Goal: Task Accomplishment & Management: Manage account settings

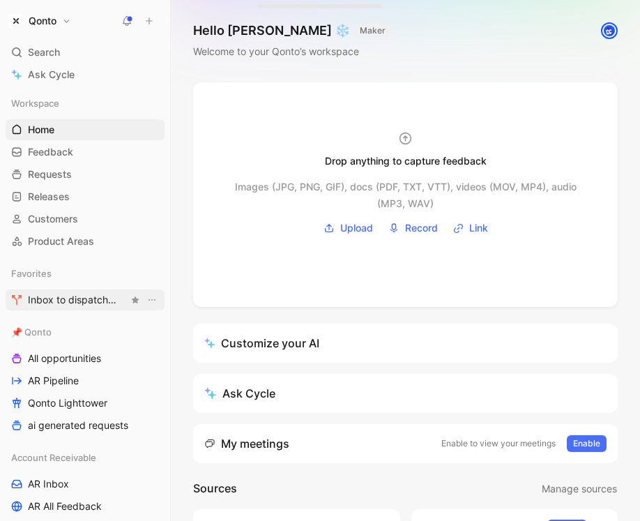
click at [94, 297] on span "Inbox to dispatch 🛠️ Tools" at bounding box center [78, 300] width 100 height 15
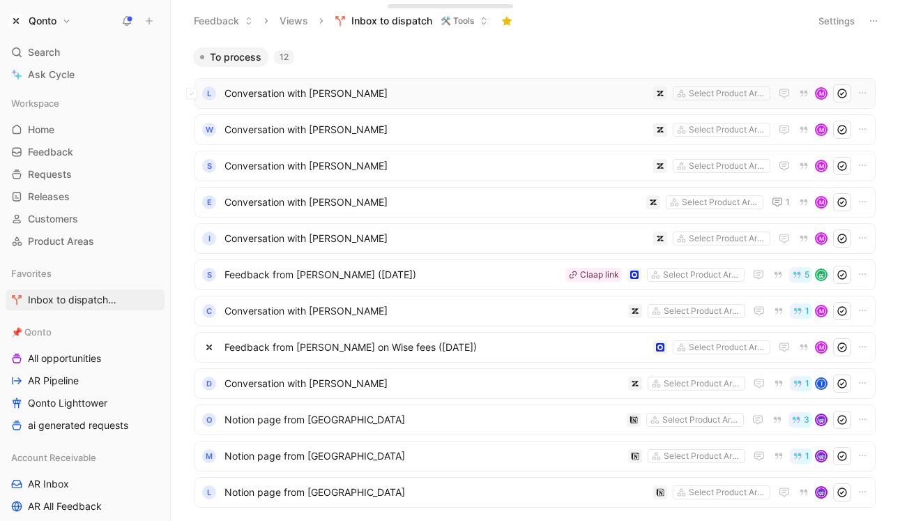
click at [374, 93] on span "Conversation with [PERSON_NAME]" at bounding box center [435, 93] width 423 height 17
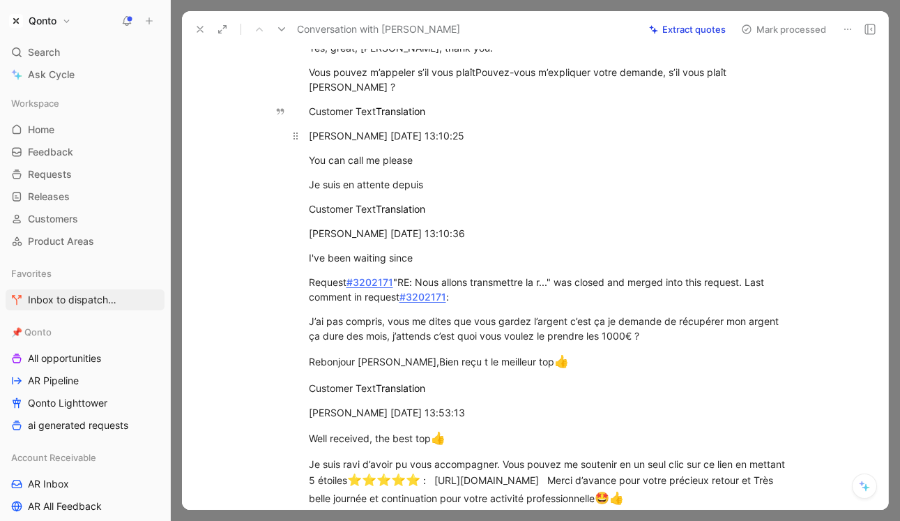
scroll to position [10, 0]
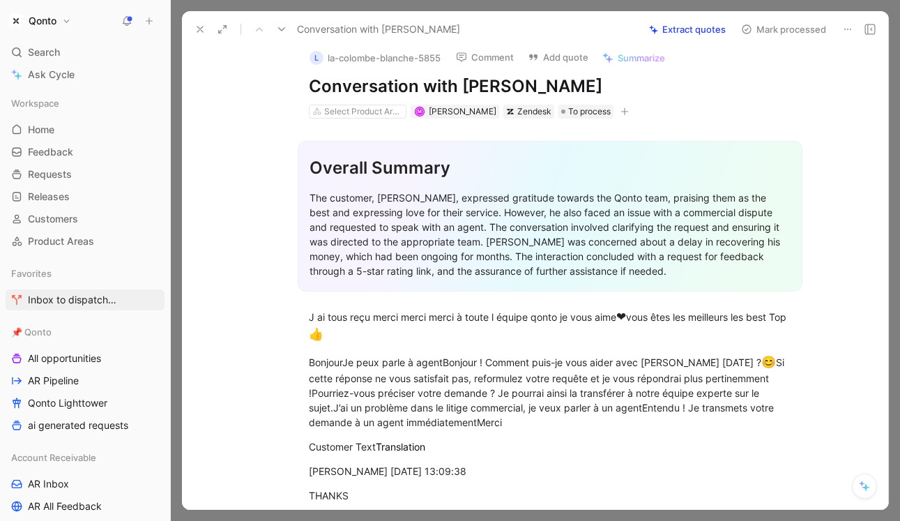
click at [639, 24] on button "Extract quotes" at bounding box center [687, 30] width 89 height 20
click at [639, 26] on button "Mark processed" at bounding box center [784, 30] width 98 height 20
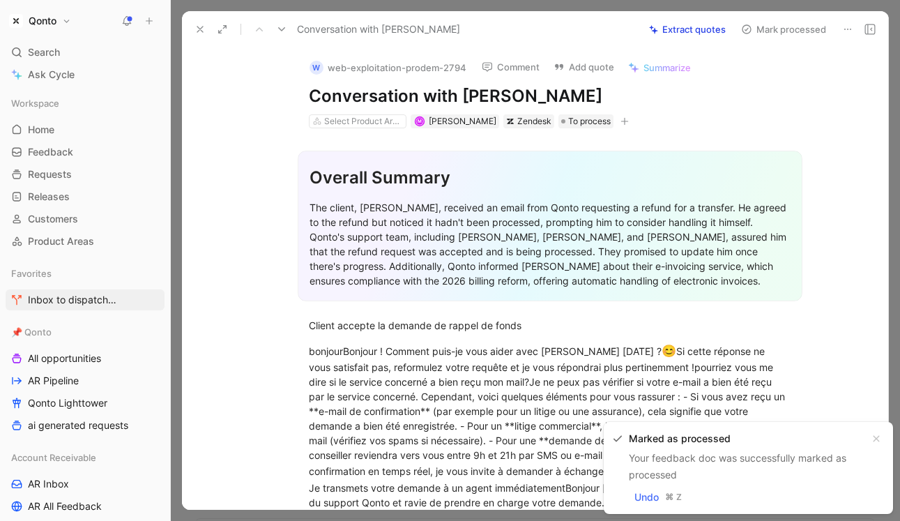
click at [191, 25] on button at bounding box center [200, 30] width 20 height 20
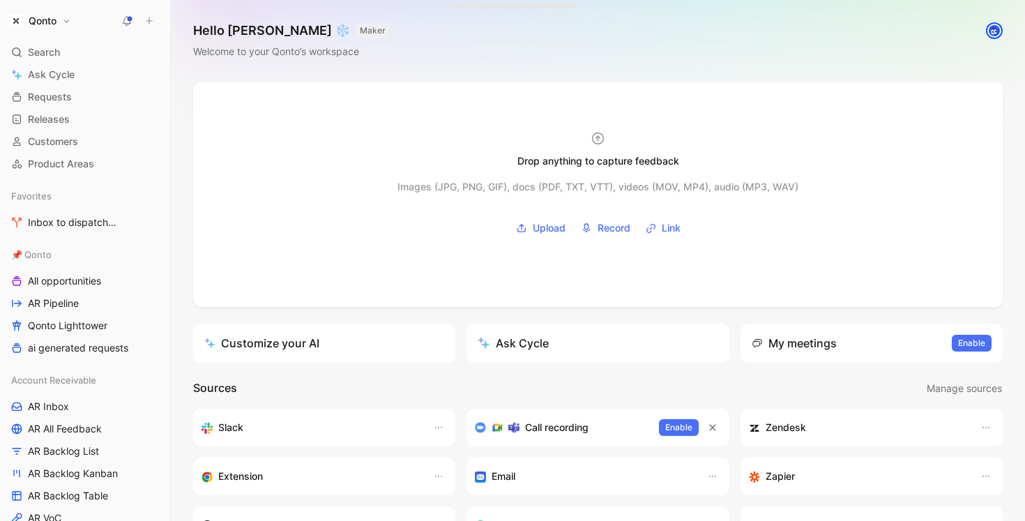
scroll to position [211, 0]
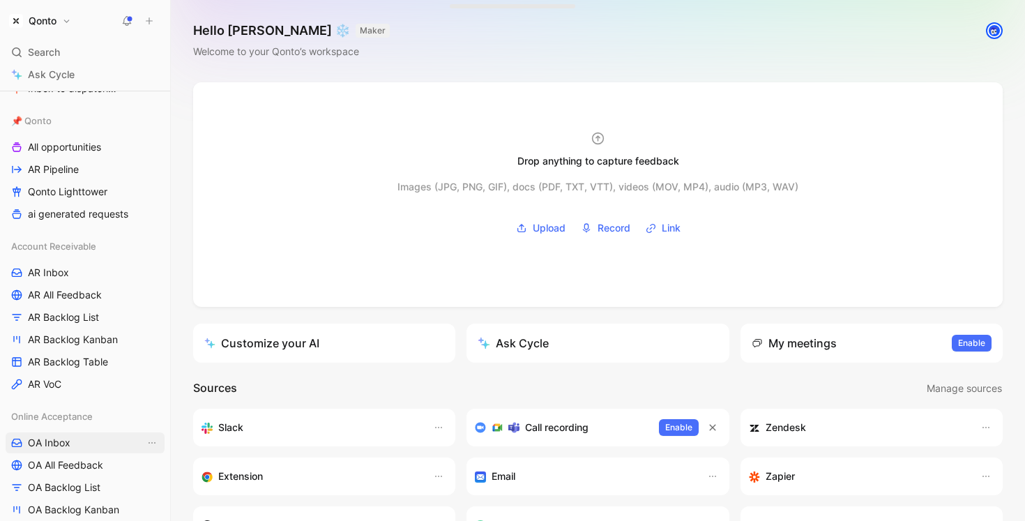
click at [66, 443] on span "OA Inbox" at bounding box center [49, 443] width 43 height 14
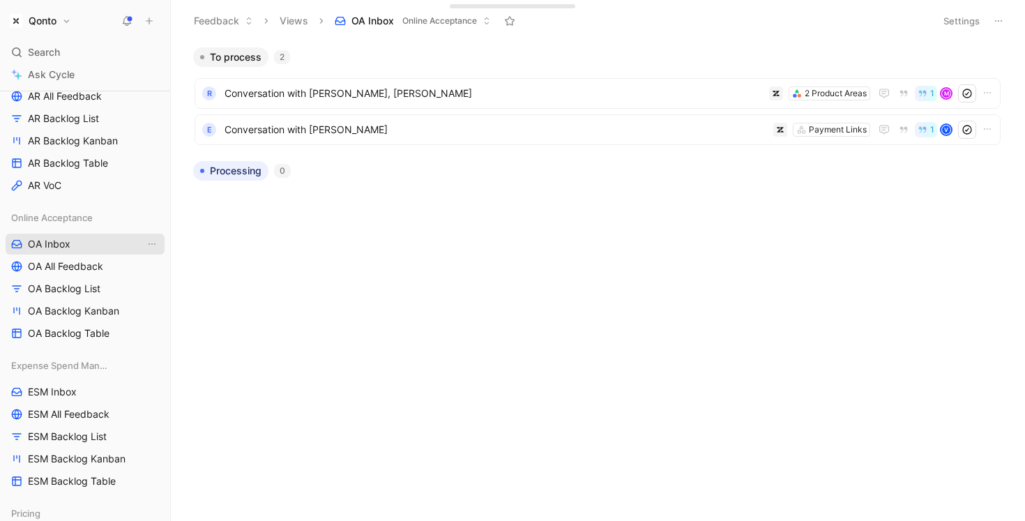
scroll to position [422, 0]
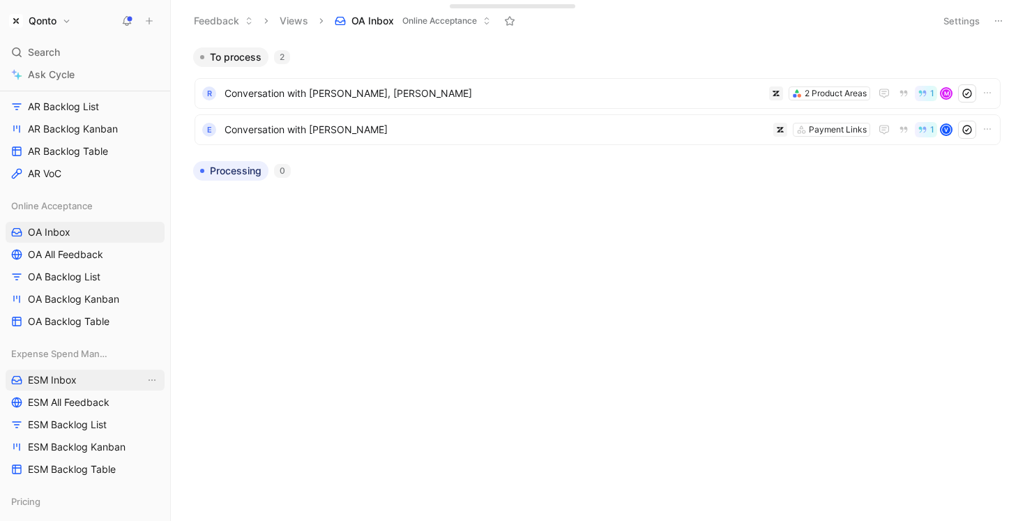
click at [61, 387] on link "ESM Inbox" at bounding box center [85, 379] width 159 height 21
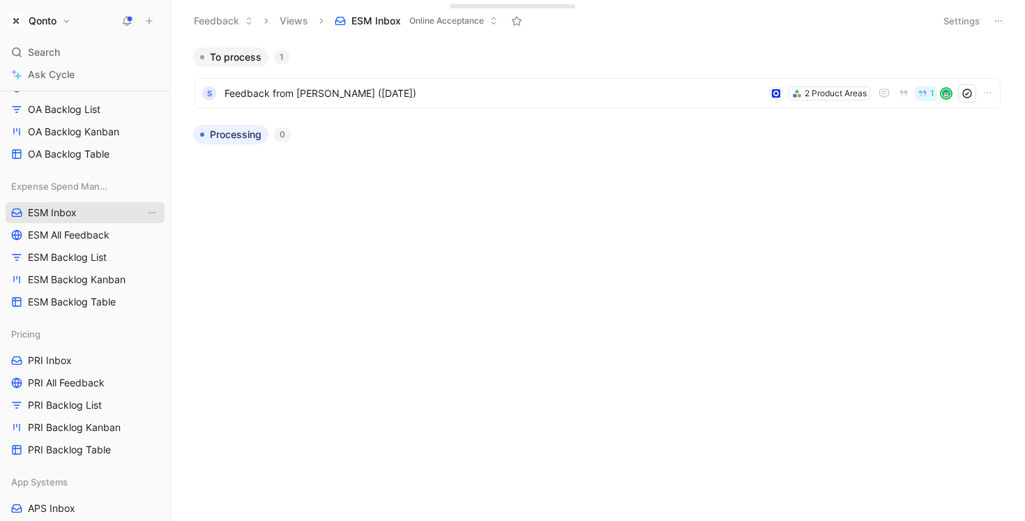
scroll to position [593, 0]
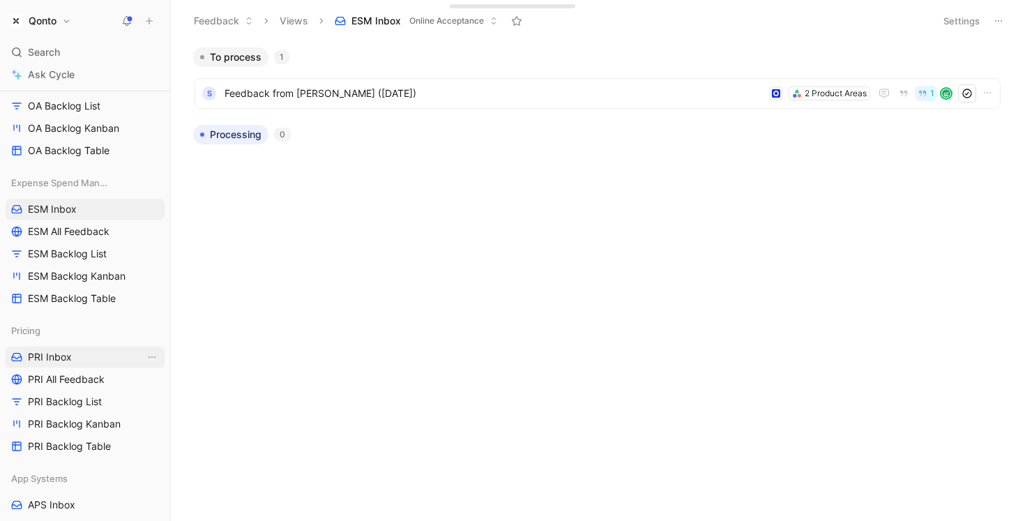
click at [60, 350] on span "PRI Inbox" at bounding box center [50, 357] width 44 height 14
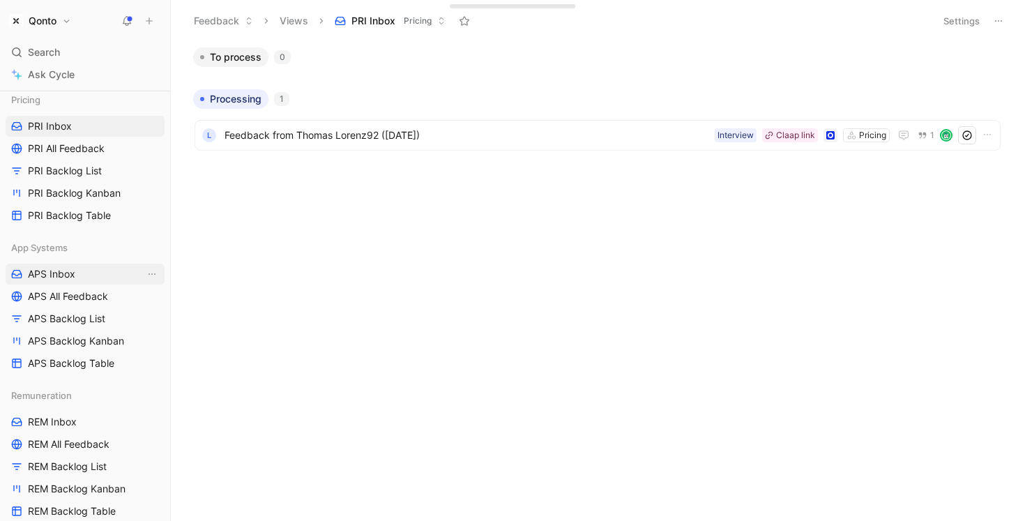
scroll to position [824, 0]
click at [62, 267] on span "APS Inbox" at bounding box center [51, 273] width 47 height 14
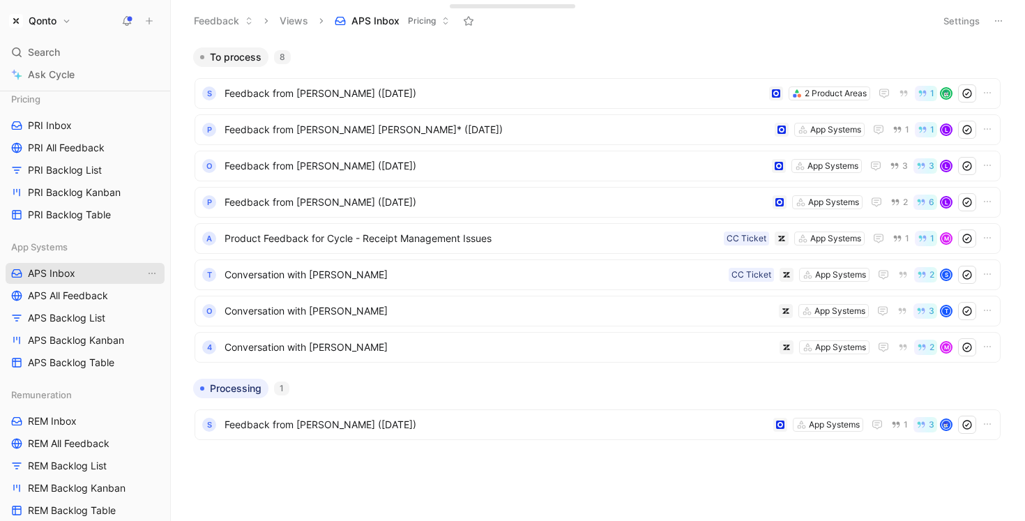
scroll to position [983, 0]
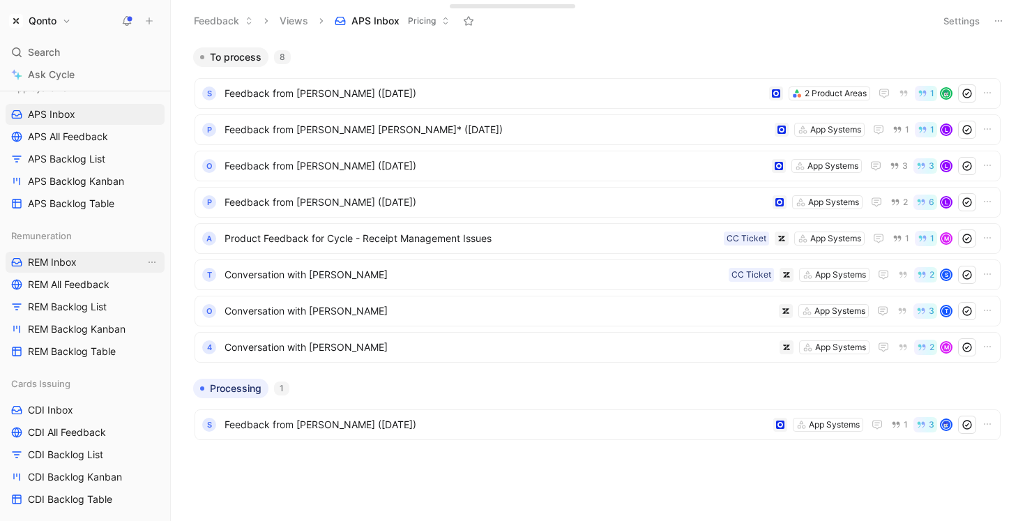
click at [69, 268] on span "REM Inbox" at bounding box center [52, 262] width 49 height 14
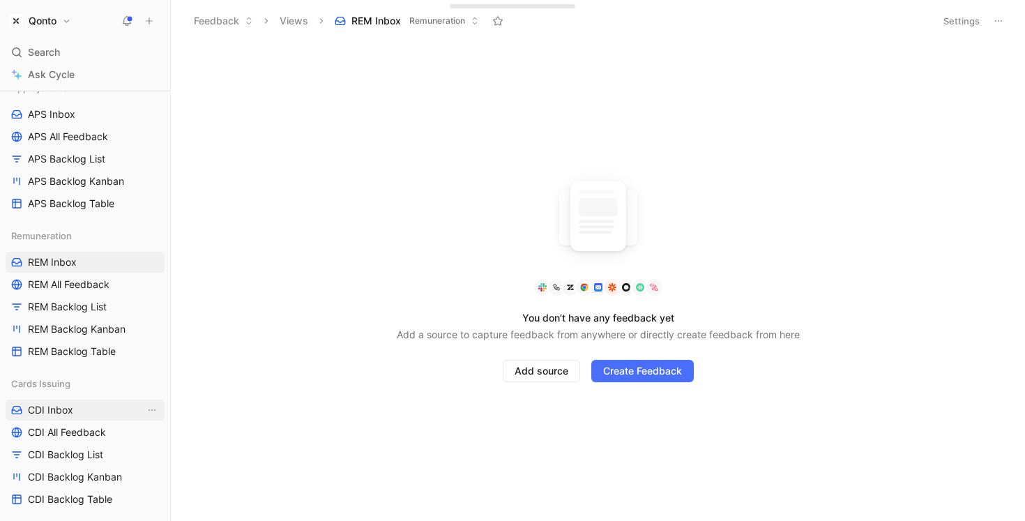
click at [59, 407] on span "CDI Inbox" at bounding box center [50, 410] width 45 height 14
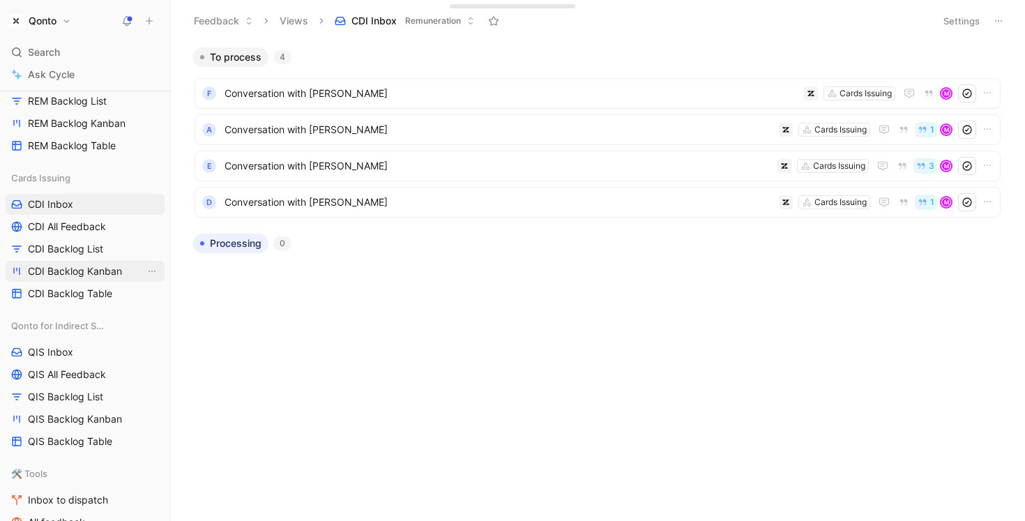
scroll to position [1270, 0]
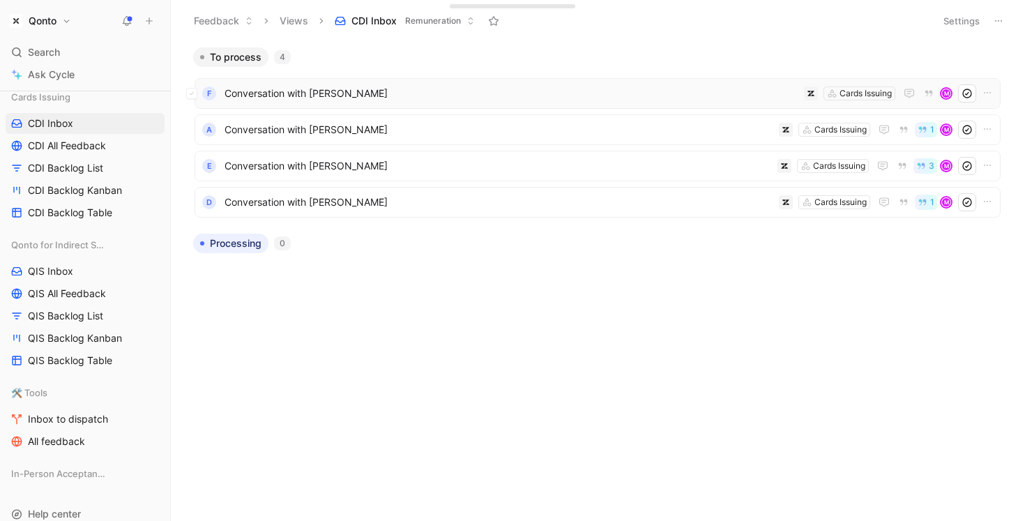
click at [360, 99] on span "Conversation with Fiston Nsuela" at bounding box center [511, 93] width 574 height 17
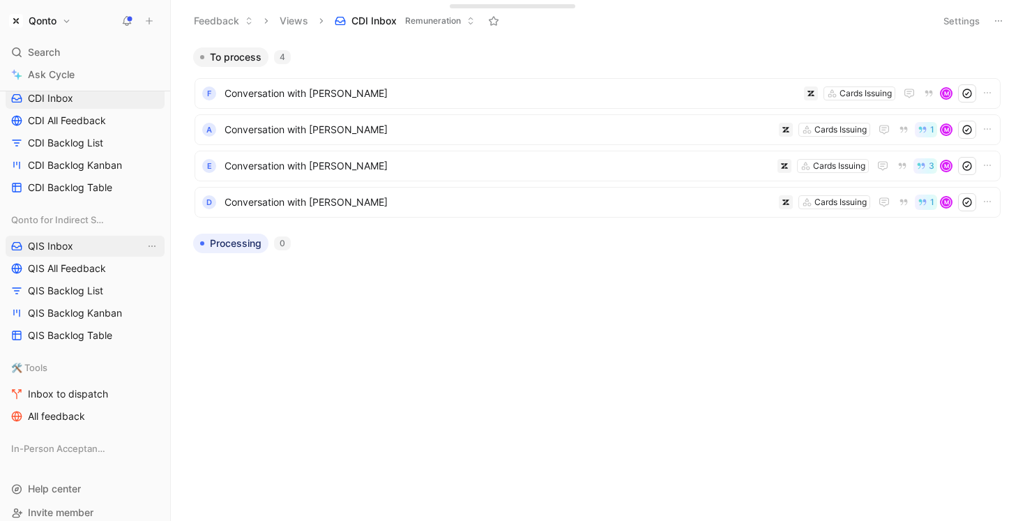
click at [89, 247] on link "QIS Inbox" at bounding box center [85, 246] width 159 height 21
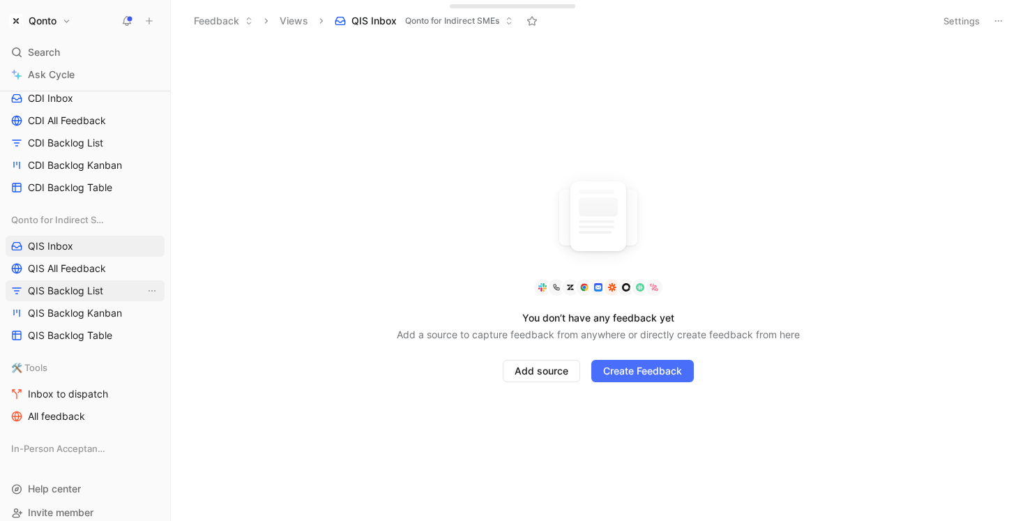
scroll to position [1308, 0]
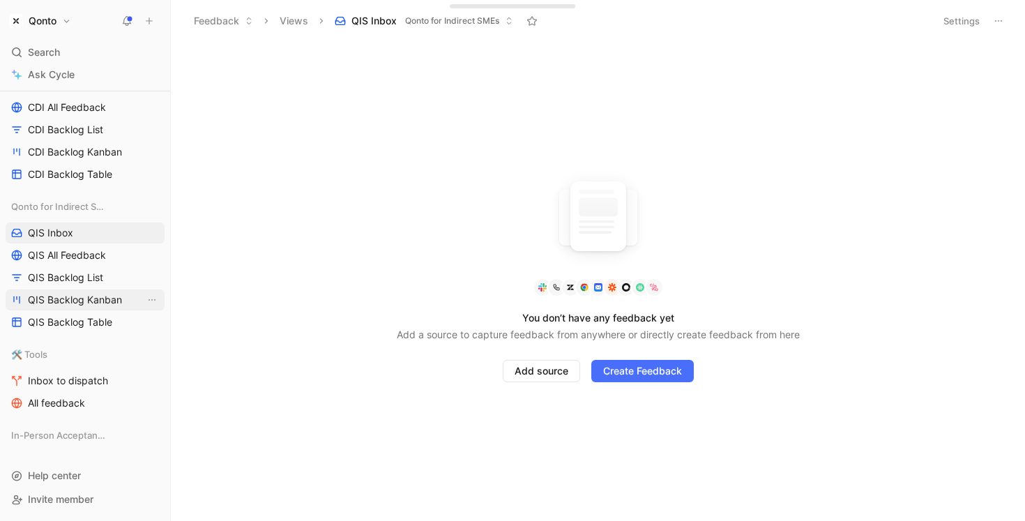
click at [93, 301] on span "QIS Backlog Kanban" at bounding box center [75, 300] width 94 height 14
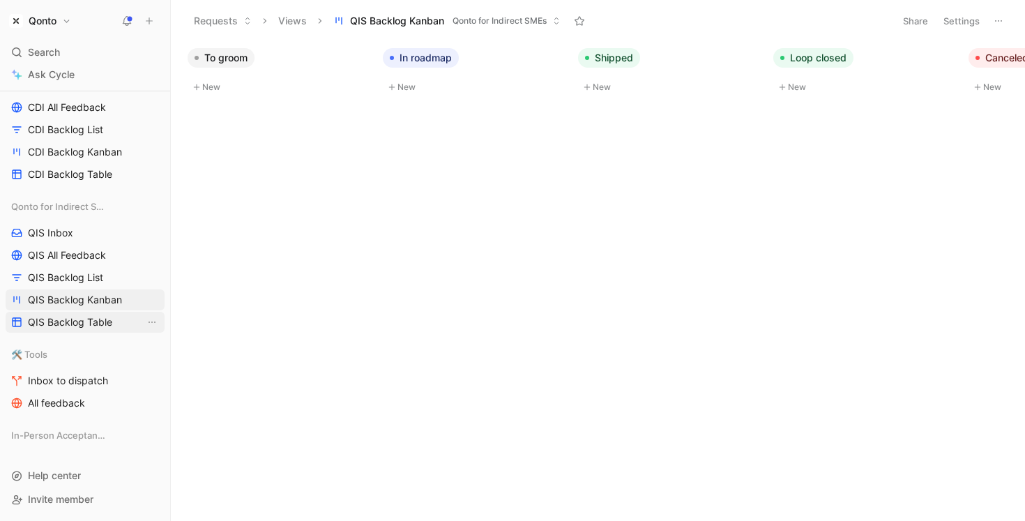
click at [92, 324] on span "QIS Backlog Table" at bounding box center [70, 322] width 84 height 14
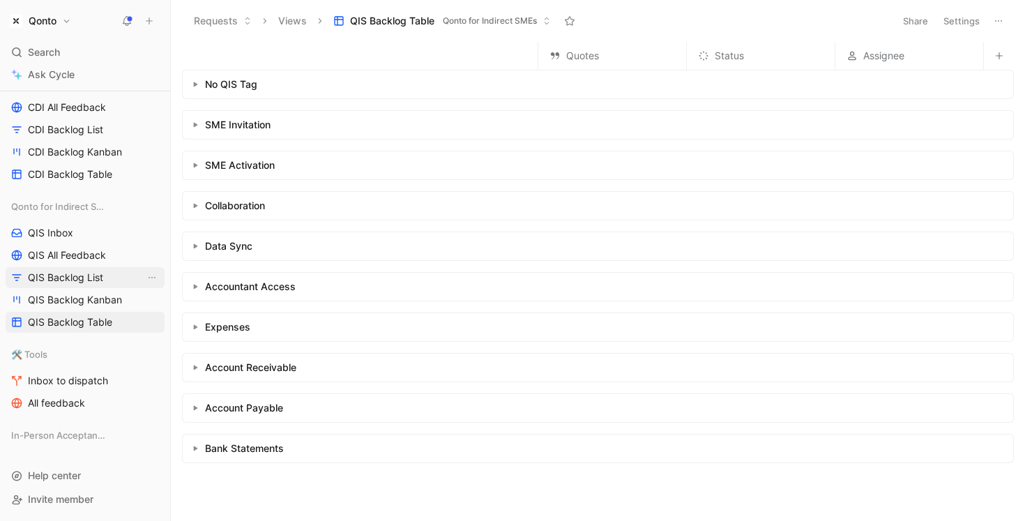
click at [102, 283] on span "QIS Backlog List" at bounding box center [65, 277] width 75 height 14
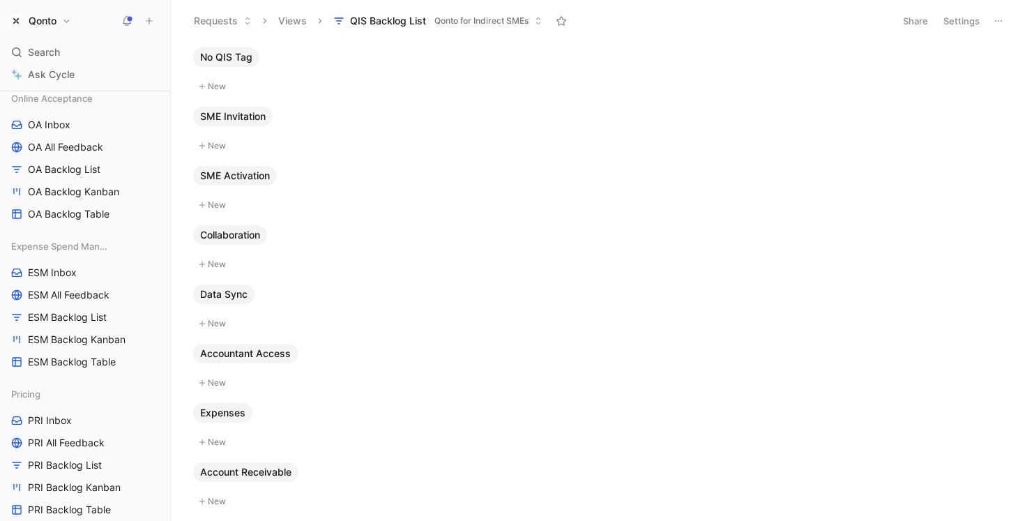
scroll to position [473, 0]
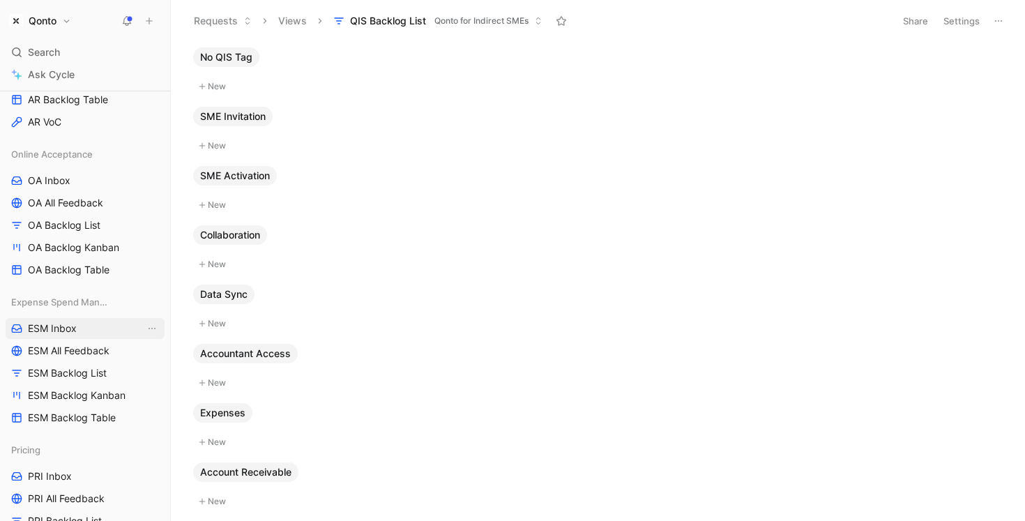
click at [78, 324] on link "ESM Inbox" at bounding box center [85, 328] width 159 height 21
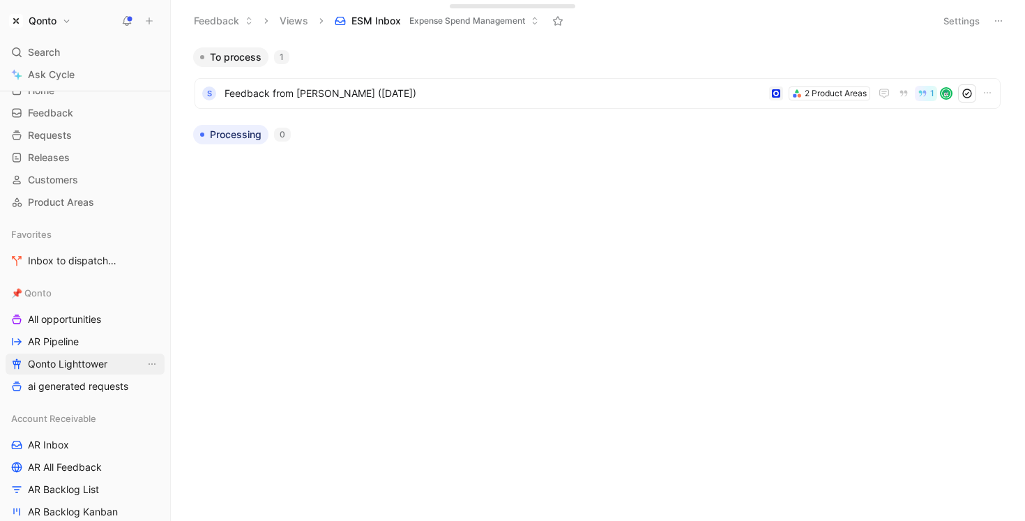
scroll to position [64, 0]
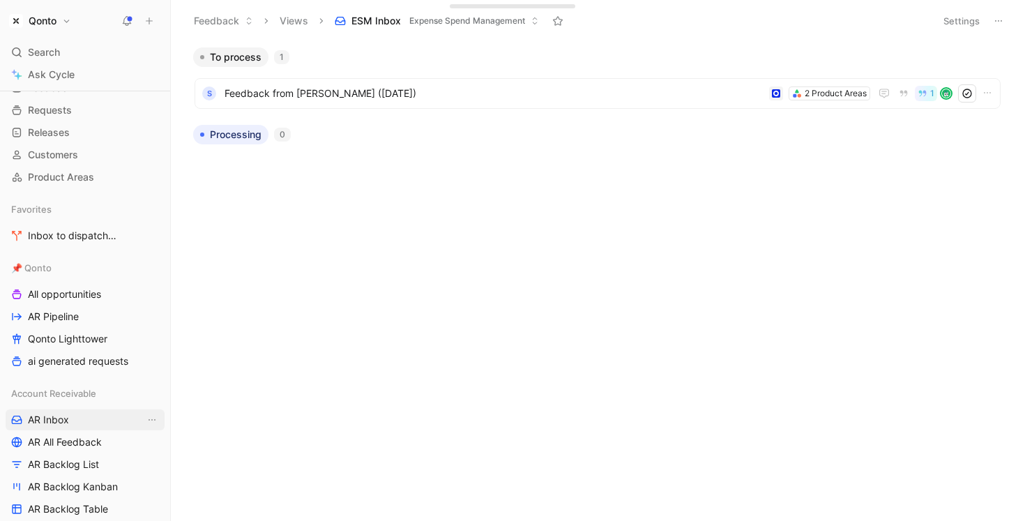
click at [60, 426] on span "AR Inbox" at bounding box center [48, 420] width 41 height 14
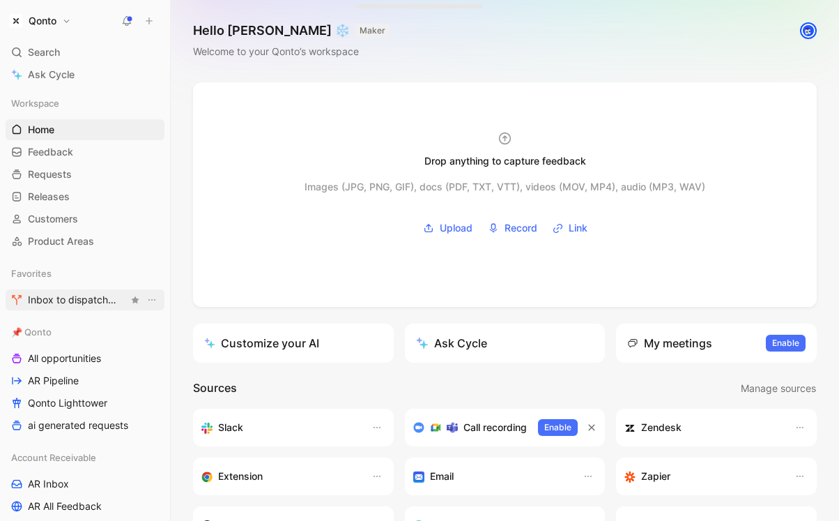
click at [85, 294] on span "Inbox to dispatch 🛠️ Tools" at bounding box center [78, 300] width 100 height 15
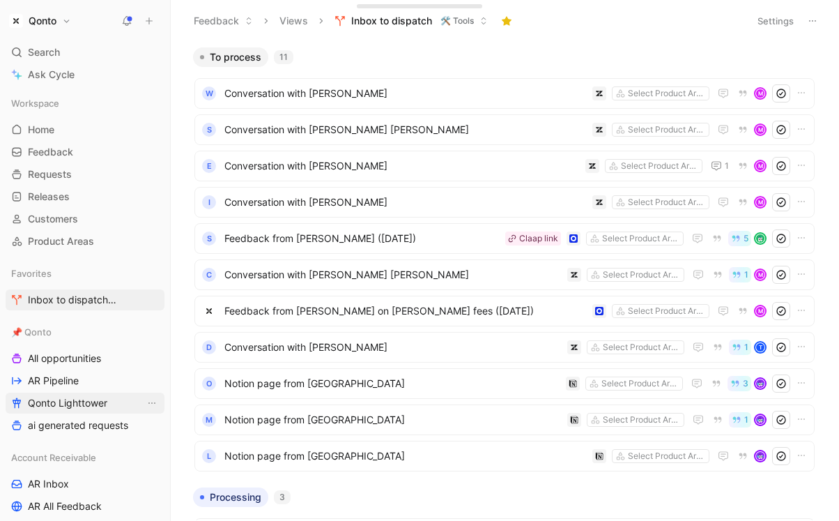
click at [66, 406] on span "Qonto Lighttower" at bounding box center [67, 403] width 79 height 14
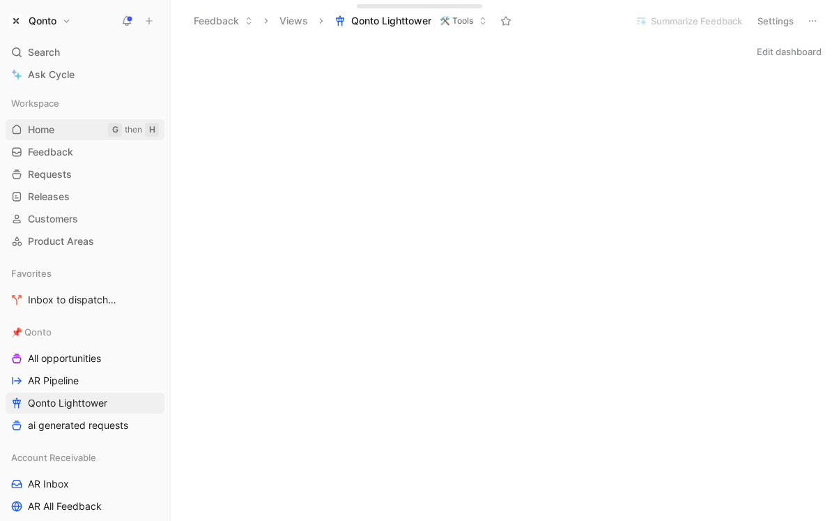
click at [81, 131] on link "Home G then H" at bounding box center [85, 129] width 159 height 21
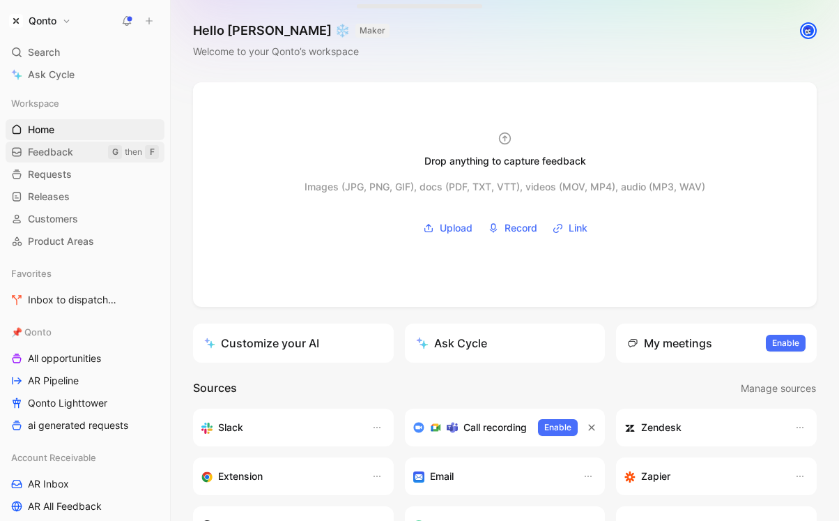
click at [77, 155] on link "Feedback G then F" at bounding box center [85, 152] width 159 height 21
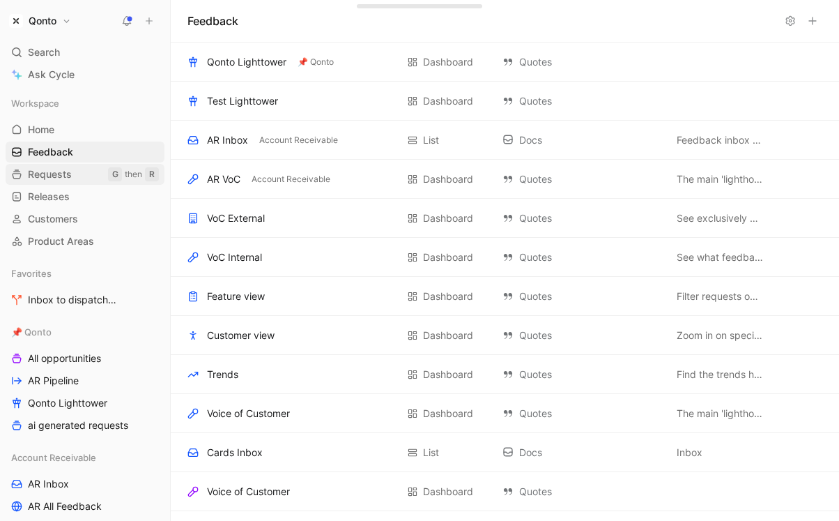
click at [75, 174] on link "Requests G then R" at bounding box center [85, 174] width 159 height 21
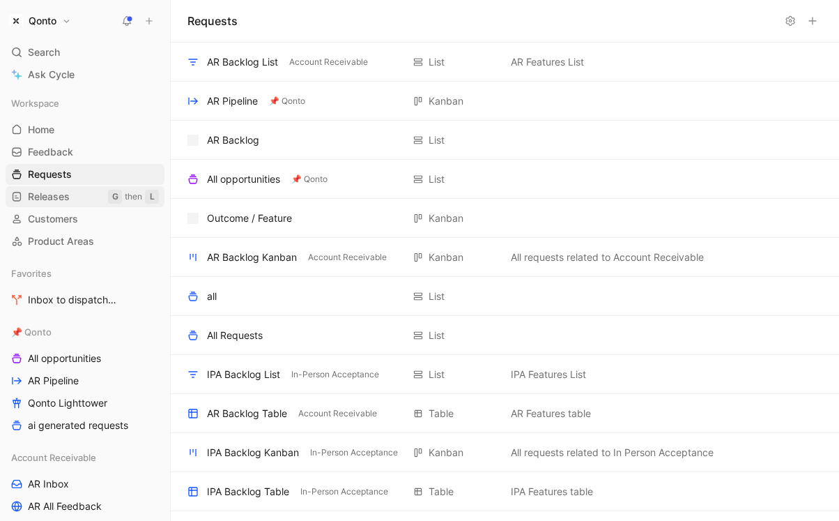
click at [76, 199] on link "Releases G then L" at bounding box center [85, 196] width 159 height 21
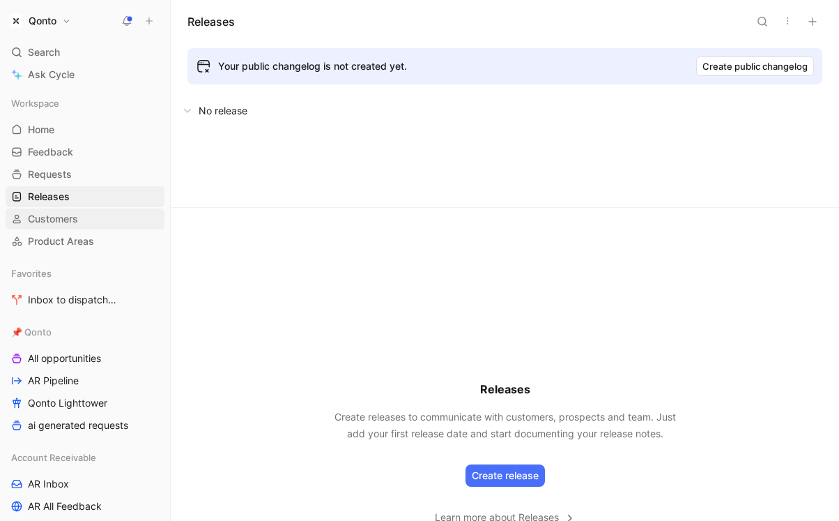
click at [77, 221] on span "Customers" at bounding box center [53, 219] width 50 height 14
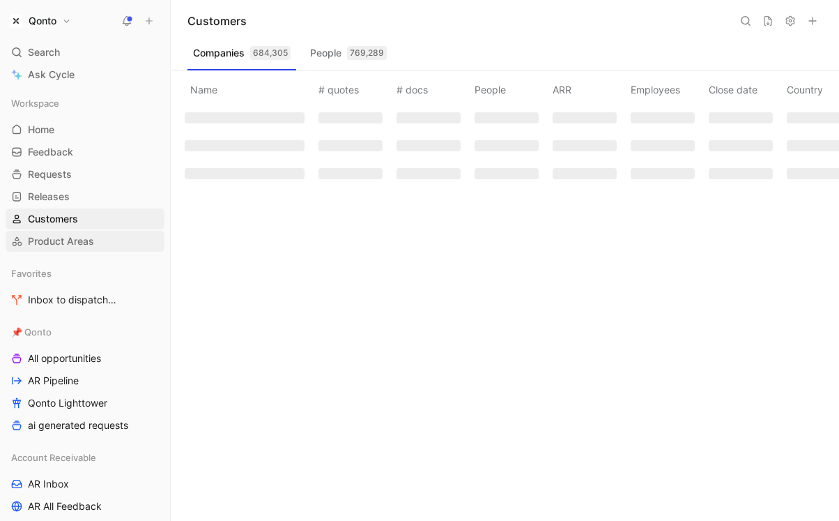
click at [77, 234] on span "Product Areas" at bounding box center [61, 241] width 66 height 14
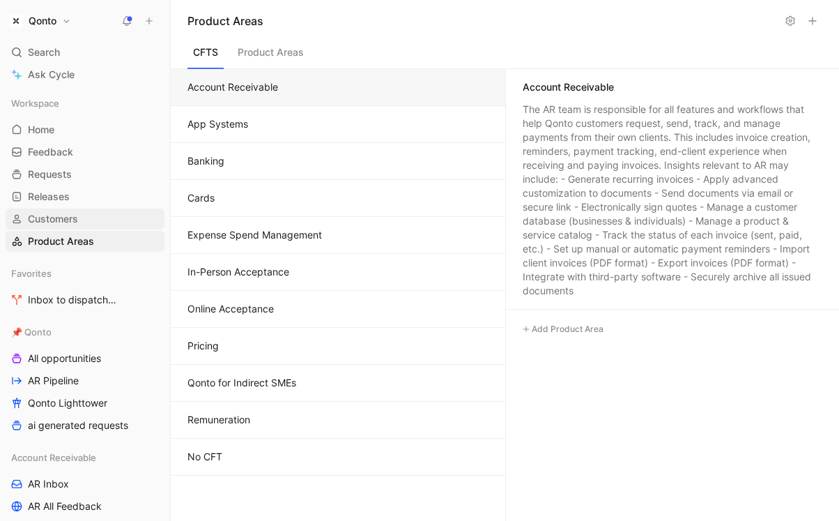
click at [77, 217] on span "Customers" at bounding box center [53, 219] width 50 height 14
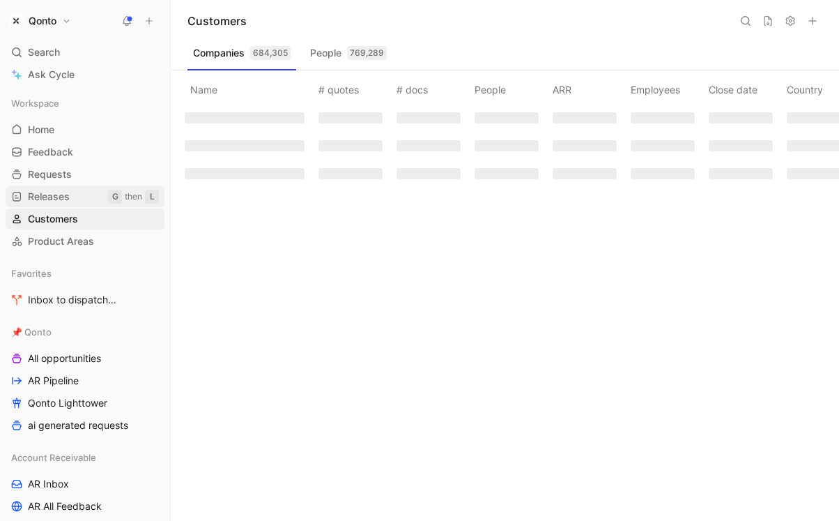
click at [77, 190] on link "Releases G then L" at bounding box center [85, 196] width 159 height 21
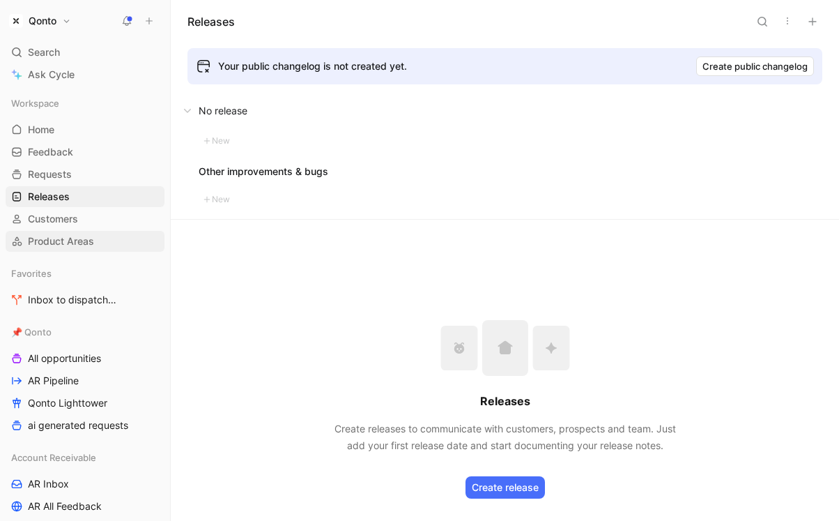
click at [68, 247] on span "Product Areas" at bounding box center [61, 241] width 66 height 14
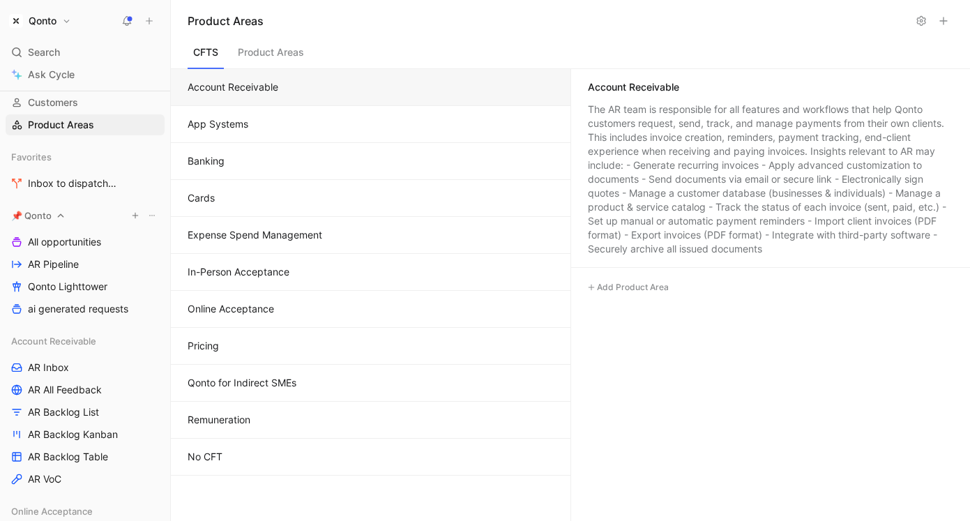
scroll to position [147, 0]
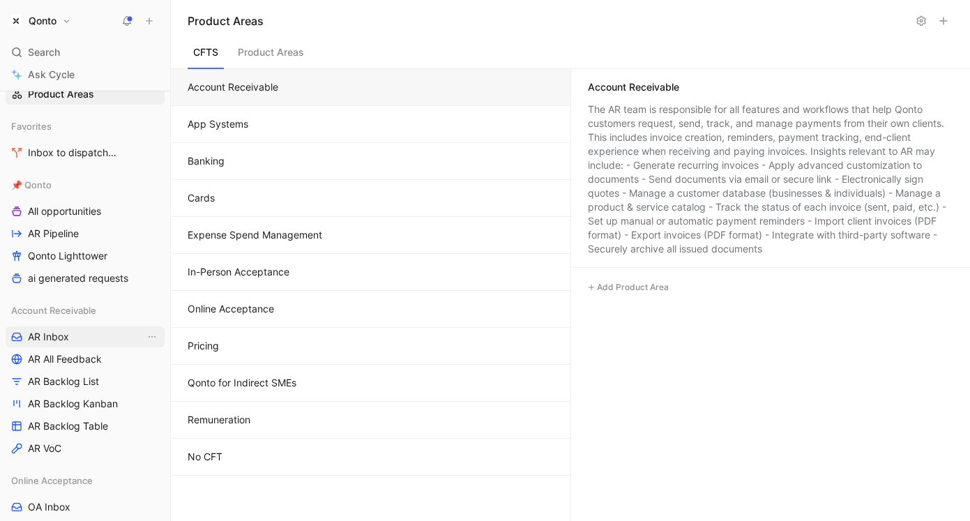
click at [102, 340] on link "AR Inbox" at bounding box center [85, 336] width 159 height 21
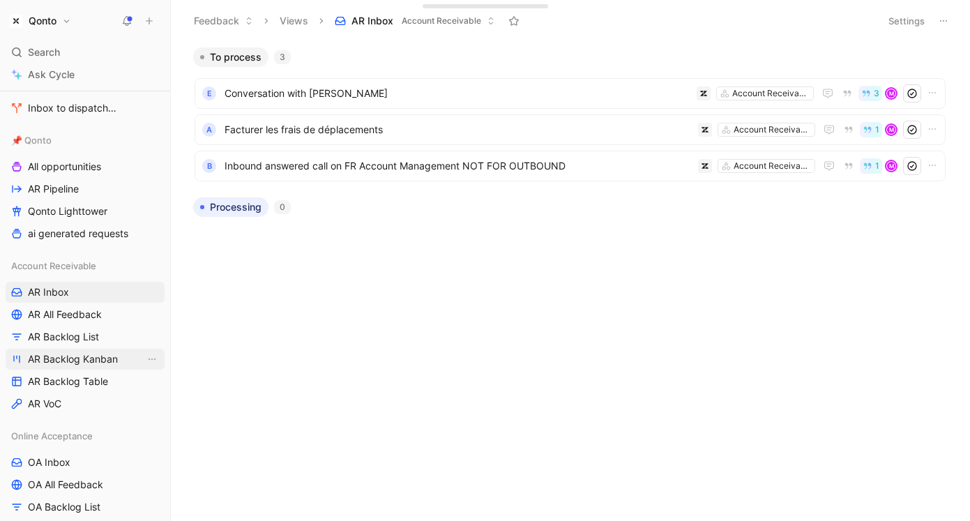
scroll to position [71, 0]
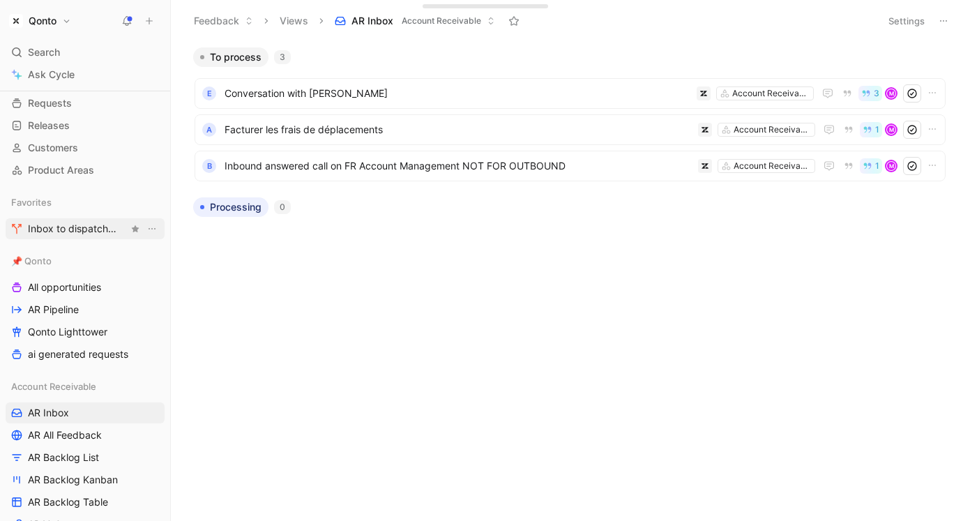
click at [75, 235] on span "Inbox to dispatch 🛠️ Tools" at bounding box center [78, 229] width 100 height 15
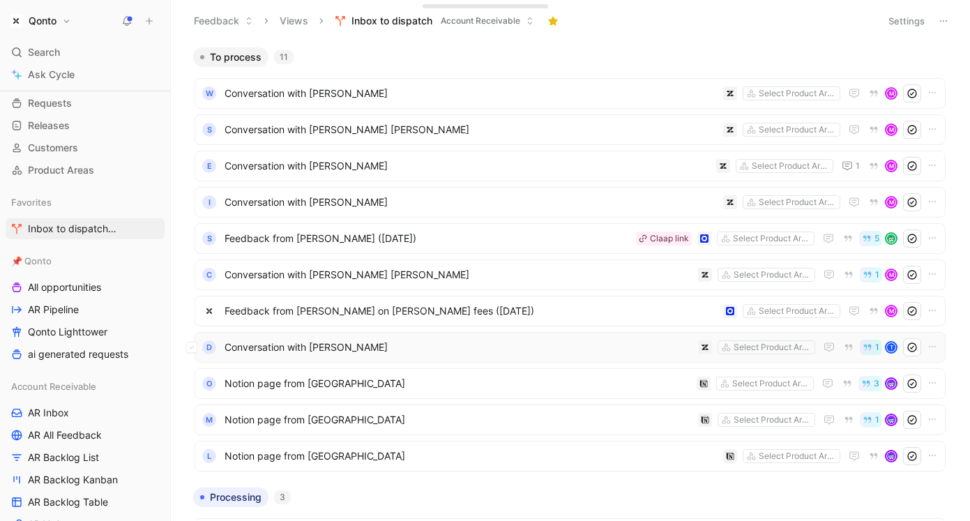
scroll to position [54, 0]
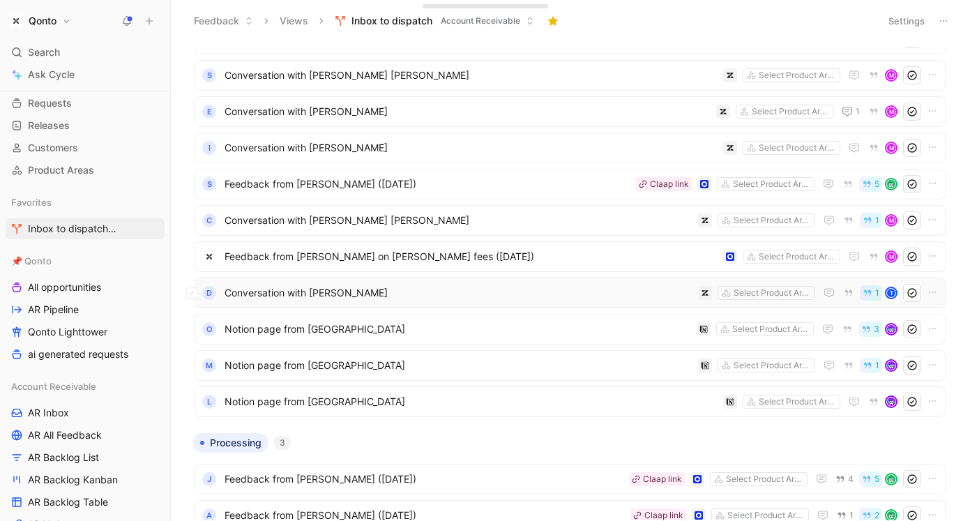
click at [363, 298] on span "Conversation with [PERSON_NAME]" at bounding box center [458, 292] width 468 height 17
click at [373, 221] on span "Conversation with [PERSON_NAME] [PERSON_NAME]" at bounding box center [458, 220] width 468 height 17
click at [383, 177] on span "Feedback from [PERSON_NAME] ([DATE])" at bounding box center [427, 184] width 406 height 17
click at [384, 148] on span "Conversation with [PERSON_NAME]" at bounding box center [470, 147] width 493 height 17
click at [384, 116] on span "Conversation with [PERSON_NAME]" at bounding box center [467, 111] width 486 height 17
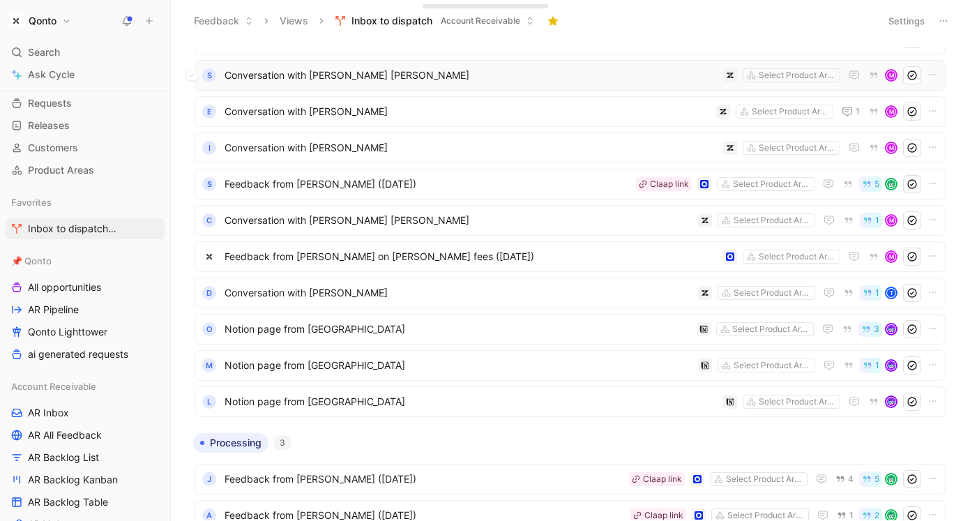
click at [392, 67] on span "Conversation with [PERSON_NAME] [PERSON_NAME]" at bounding box center [470, 75] width 493 height 17
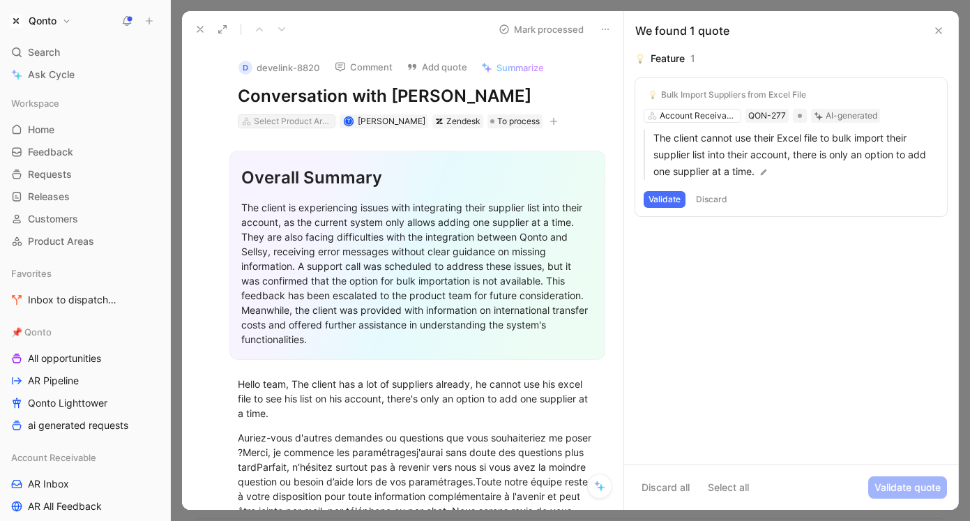
click at [306, 121] on div "Select Product Areas" at bounding box center [293, 121] width 78 height 14
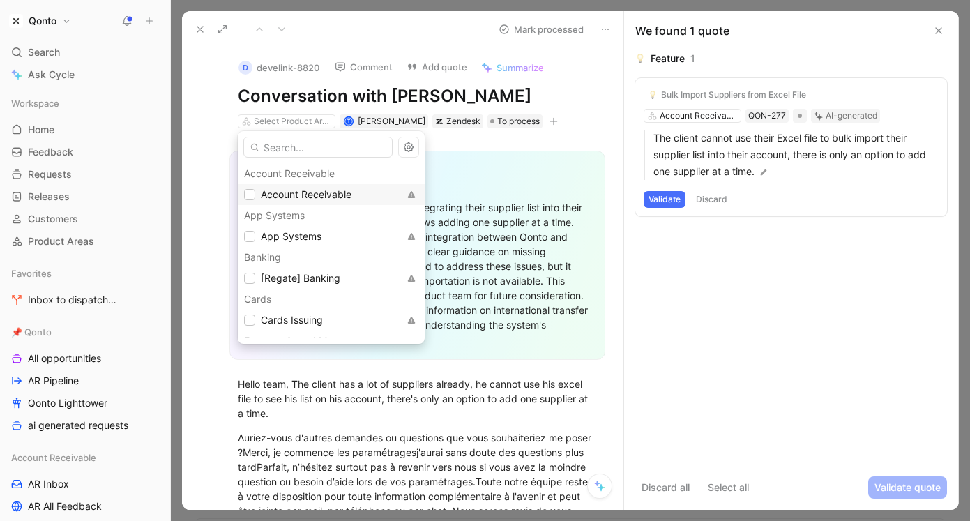
click at [302, 192] on span "Account Receivable" at bounding box center [306, 194] width 91 height 12
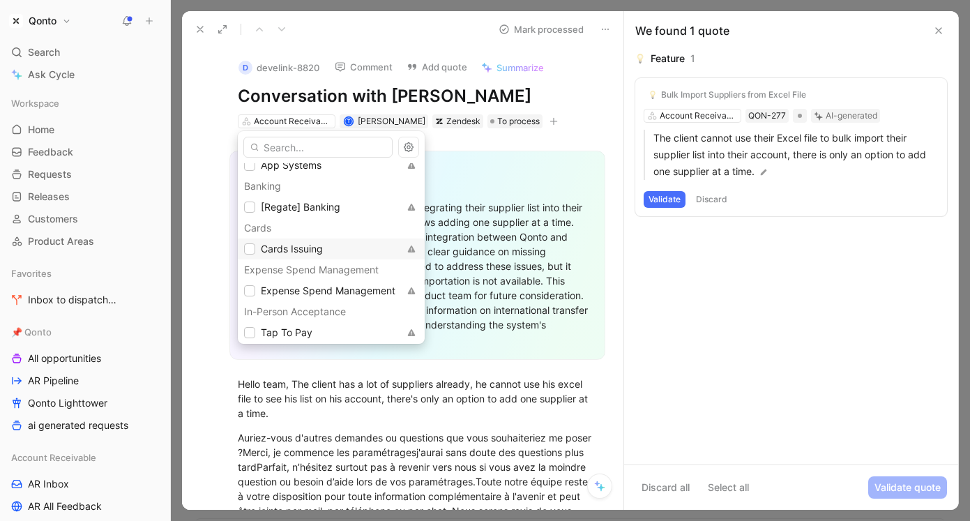
scroll to position [111, 0]
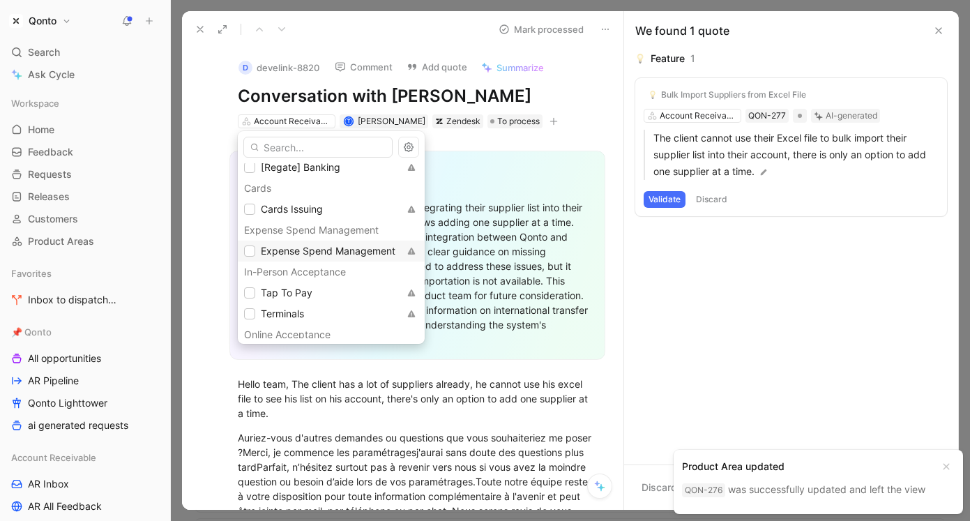
click at [323, 254] on span "Expense Spend Management" at bounding box center [328, 251] width 135 height 12
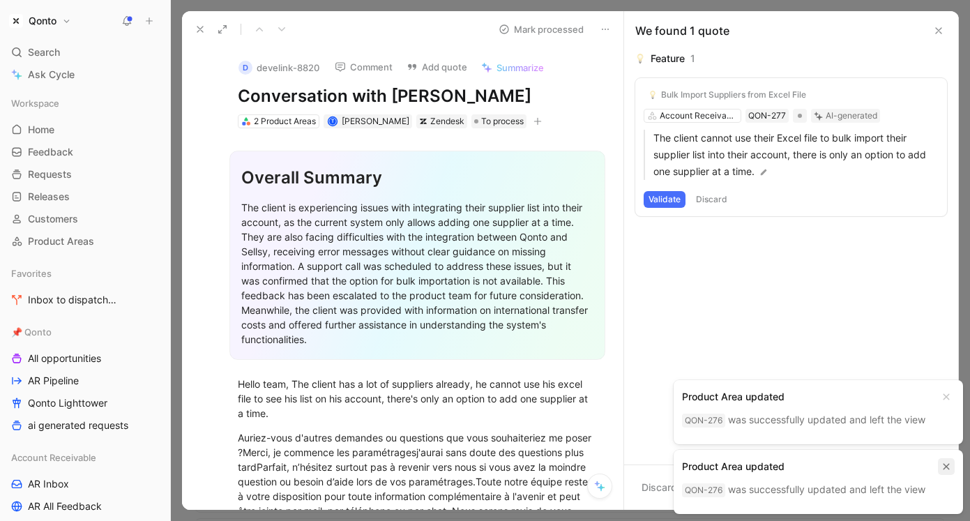
click at [948, 468] on icon "button" at bounding box center [946, 467] width 6 height 6
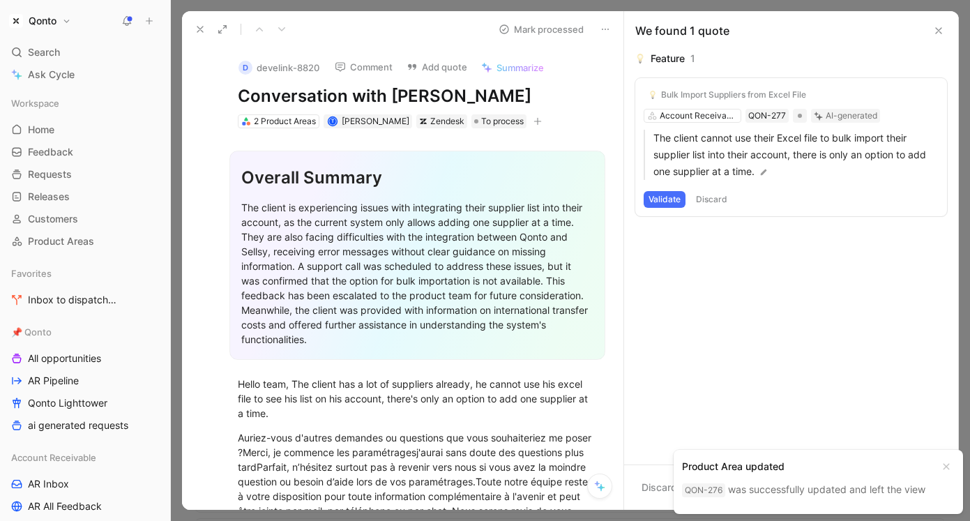
click at [948, 468] on icon "button" at bounding box center [946, 467] width 6 height 6
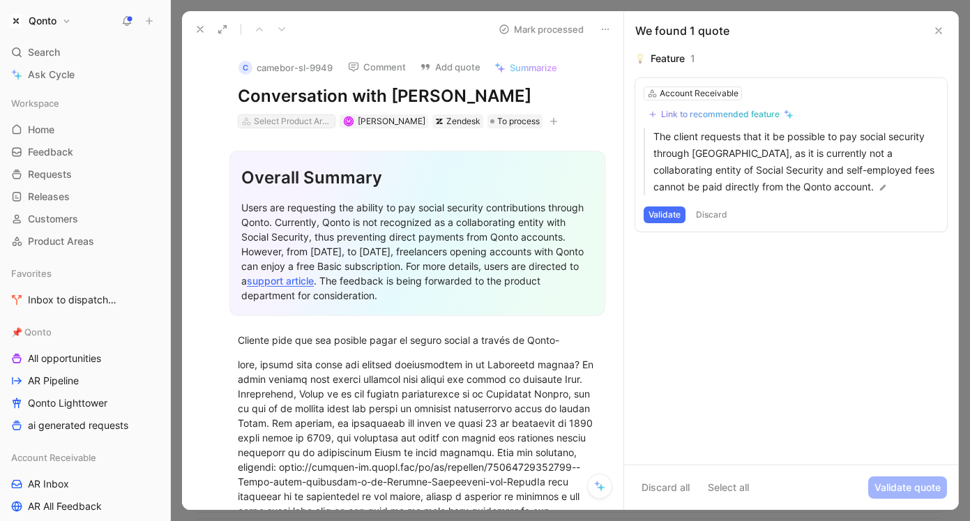
click at [291, 120] on div "Select Product Areas" at bounding box center [293, 121] width 78 height 14
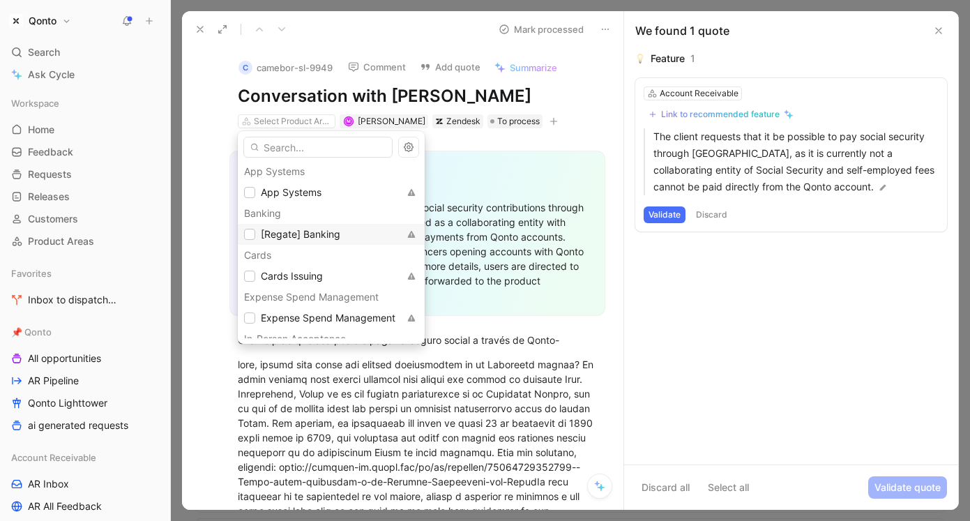
scroll to position [47, 0]
click at [333, 321] on span "Expense Spend Management" at bounding box center [328, 315] width 135 height 12
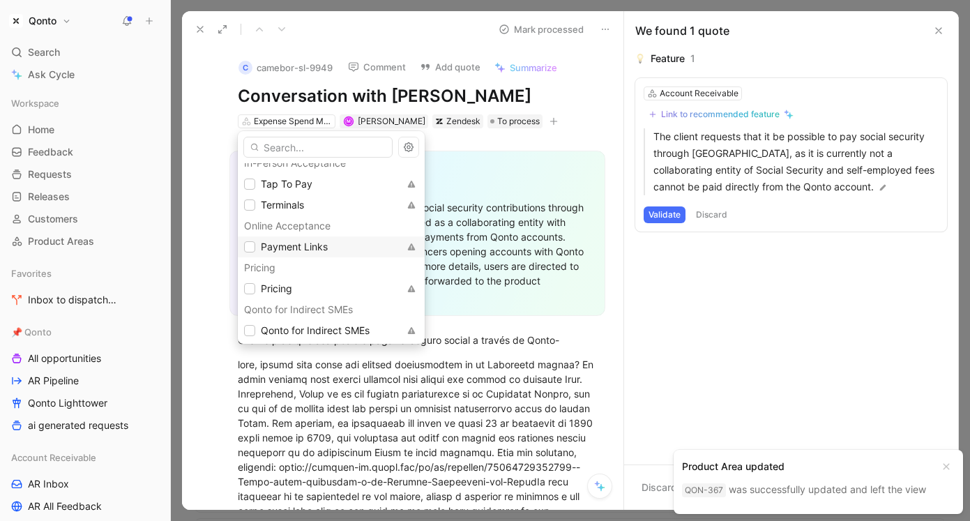
scroll to position [285, 0]
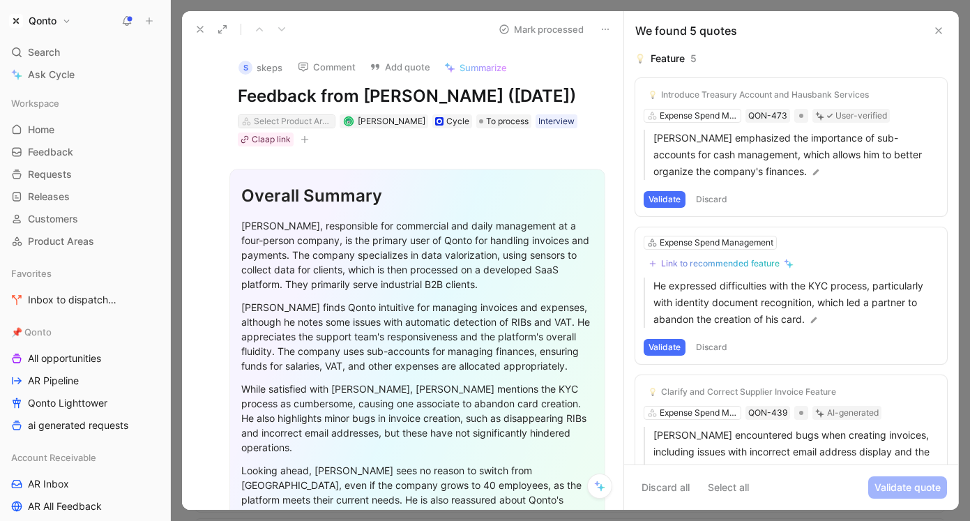
click at [273, 128] on div "Select Product Areas" at bounding box center [293, 121] width 78 height 14
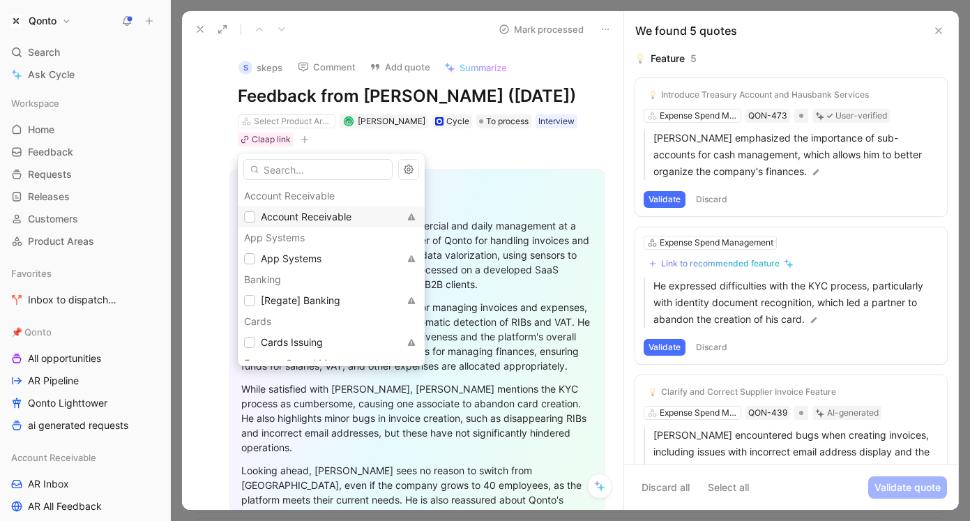
click at [319, 224] on span "Account Receivable" at bounding box center [306, 216] width 91 height 17
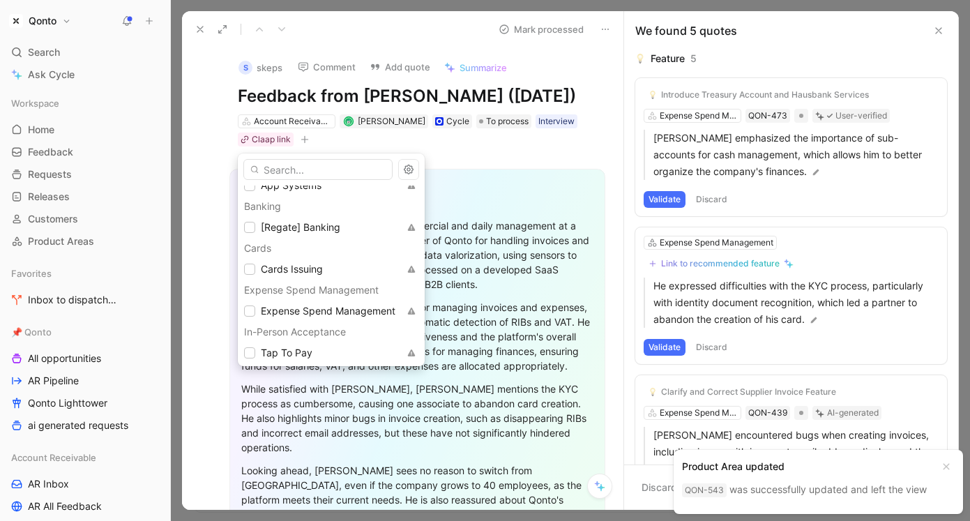
scroll to position [76, 0]
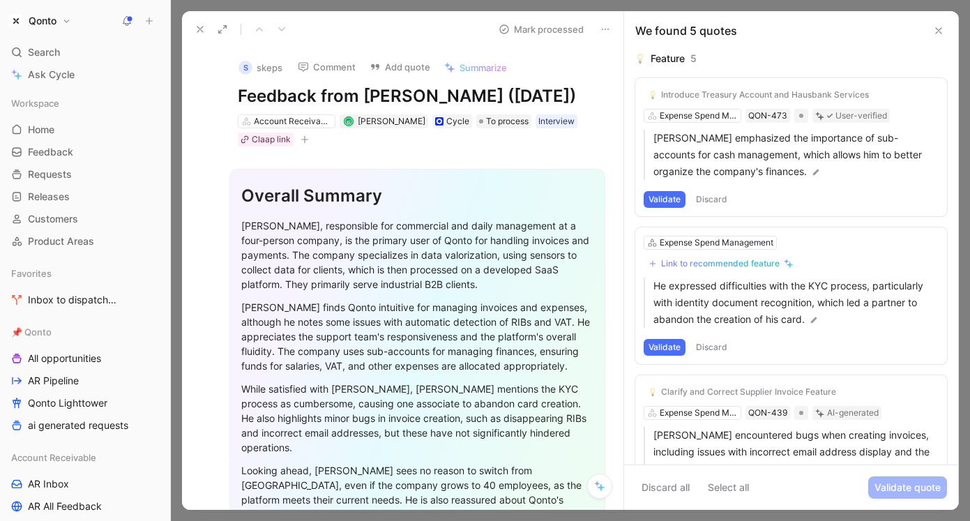
click at [714, 349] on button "Discard" at bounding box center [711, 347] width 41 height 17
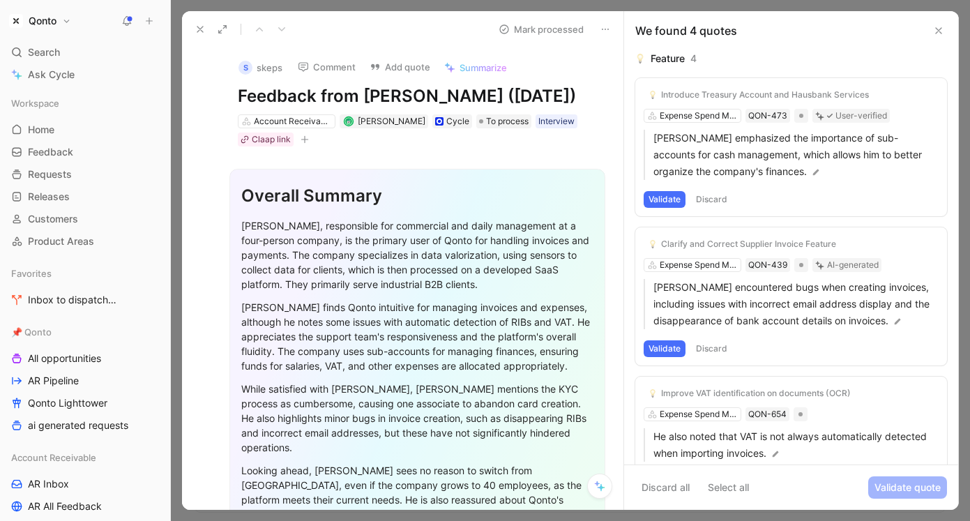
click at [689, 265] on div "Clarify and Correct Supplier Invoice Feature Expense Spend Management QON-439 A…" at bounding box center [791, 296] width 312 height 138
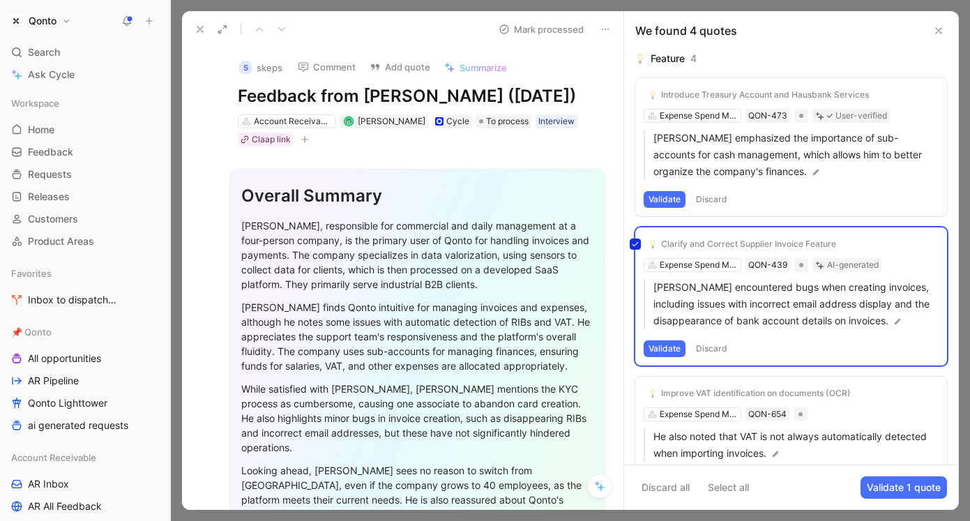
click at [689, 265] on div "Clarify and Correct Supplier Invoice Feature Expense Spend Management QON-439 A…" at bounding box center [791, 296] width 312 height 138
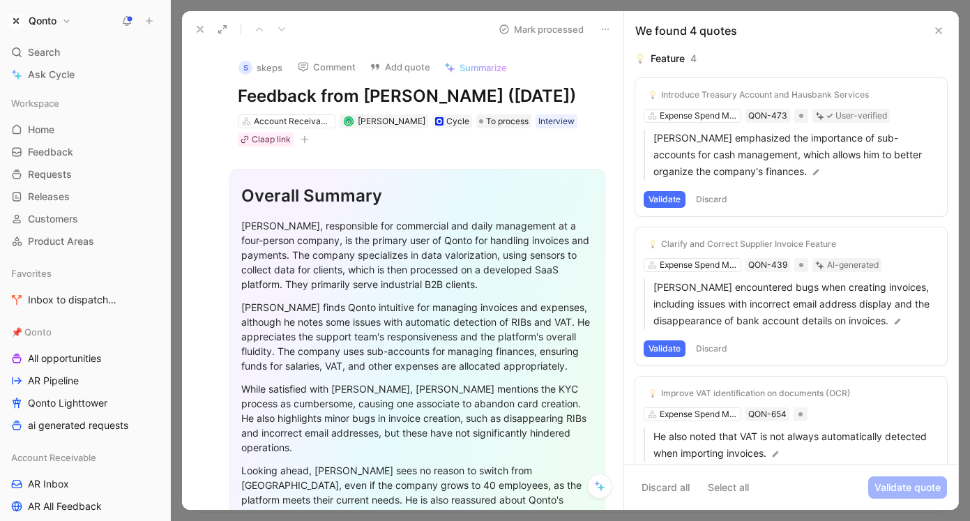
click at [715, 347] on button "Discard" at bounding box center [711, 348] width 41 height 17
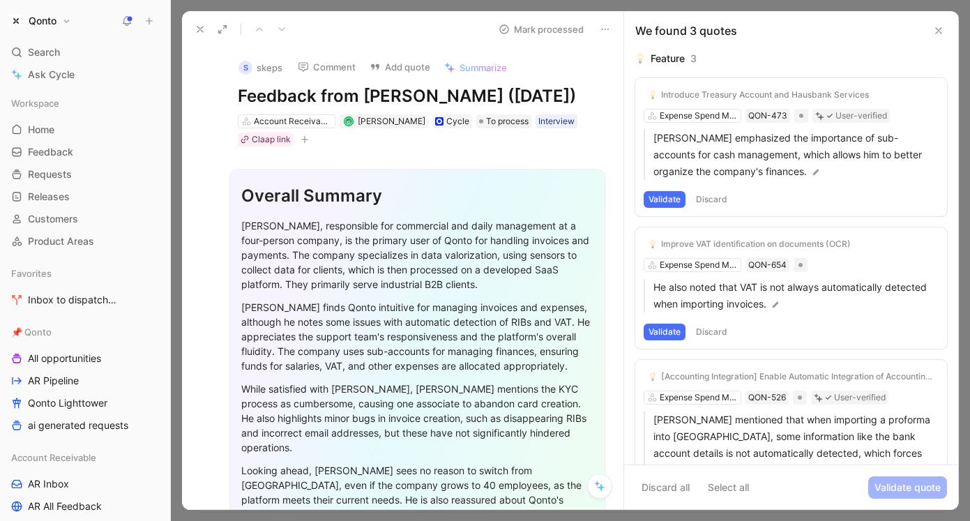
click at [716, 333] on button "Discard" at bounding box center [711, 331] width 41 height 17
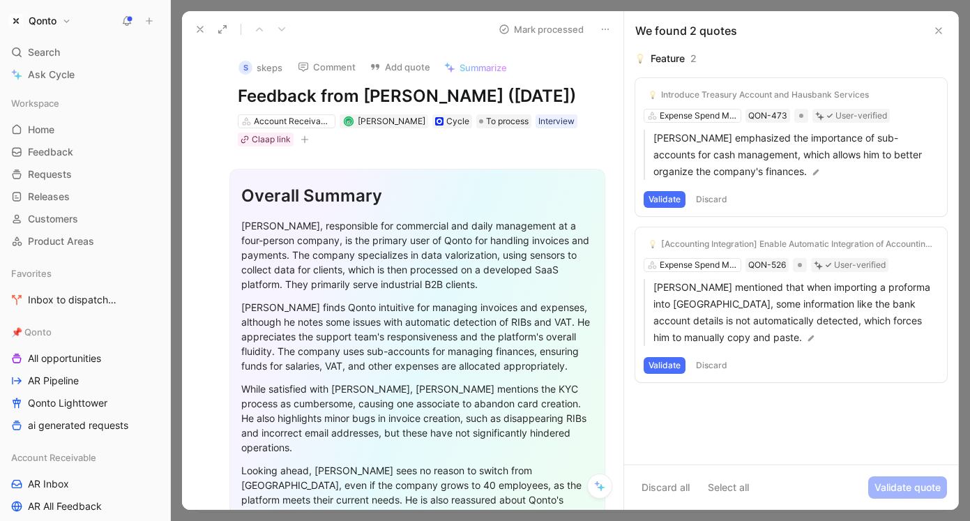
click at [714, 197] on button "Discard" at bounding box center [711, 199] width 41 height 17
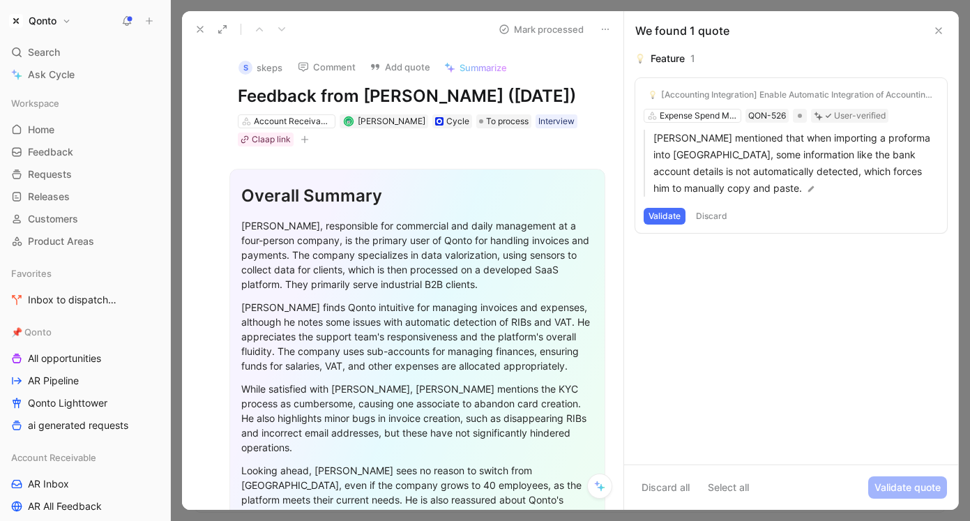
click at [712, 213] on button "Discard" at bounding box center [711, 216] width 41 height 17
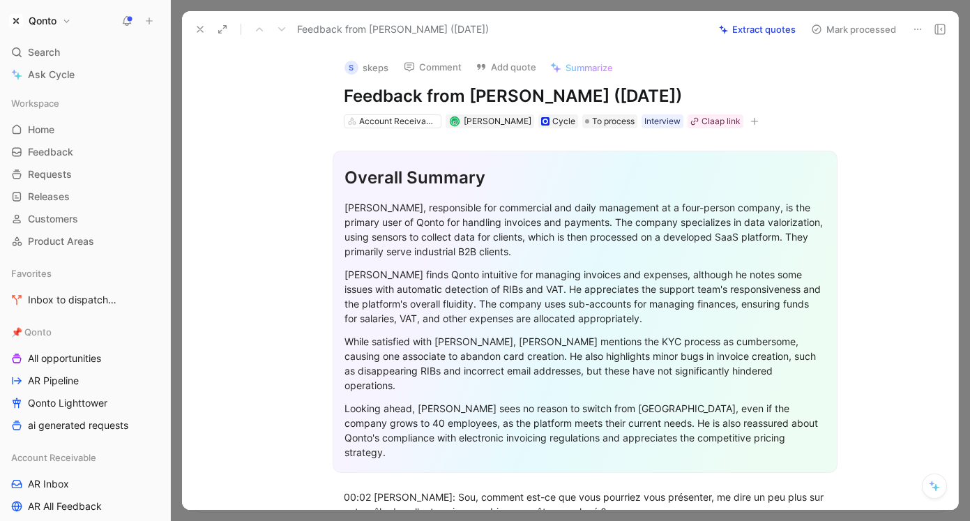
click at [756, 32] on button "Extract quotes" at bounding box center [756, 30] width 89 height 20
click at [197, 29] on icon at bounding box center [200, 29] width 11 height 11
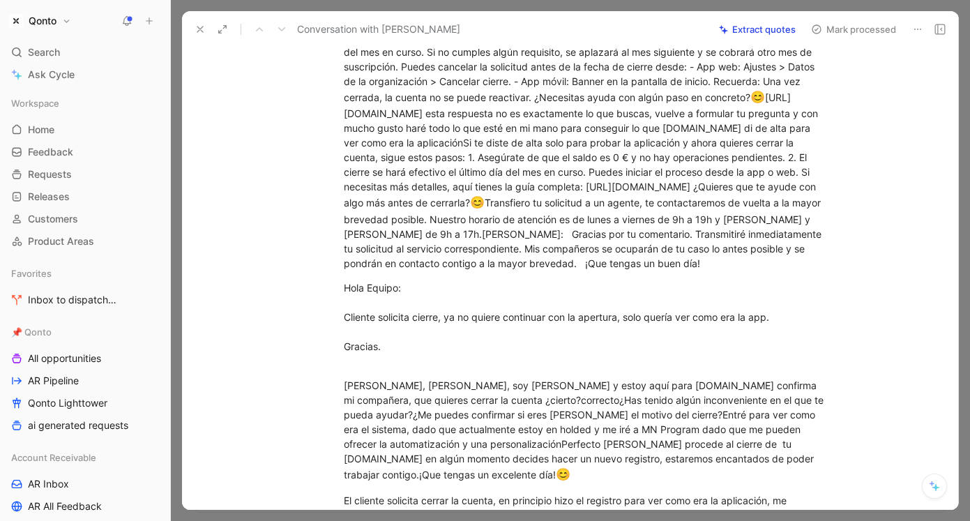
scroll to position [268, 0]
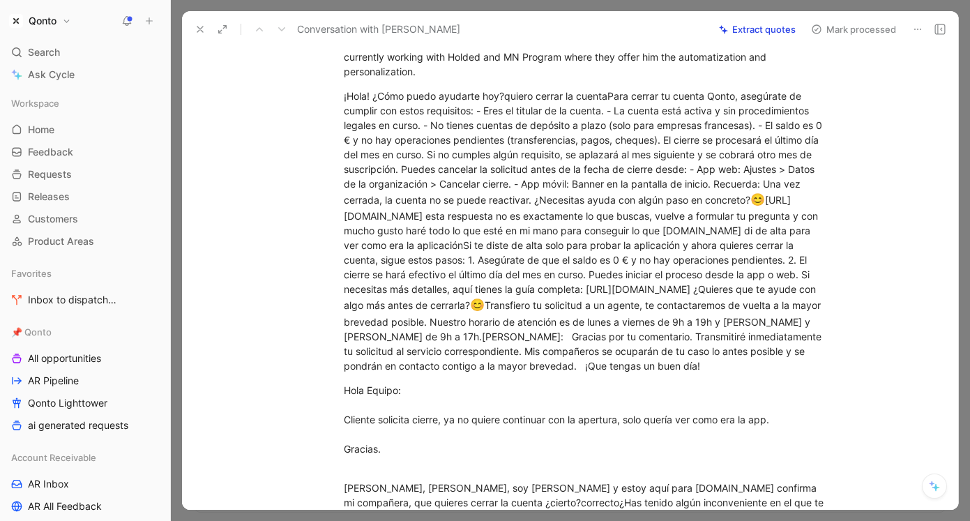
click at [926, 480] on button at bounding box center [934, 485] width 25 height 25
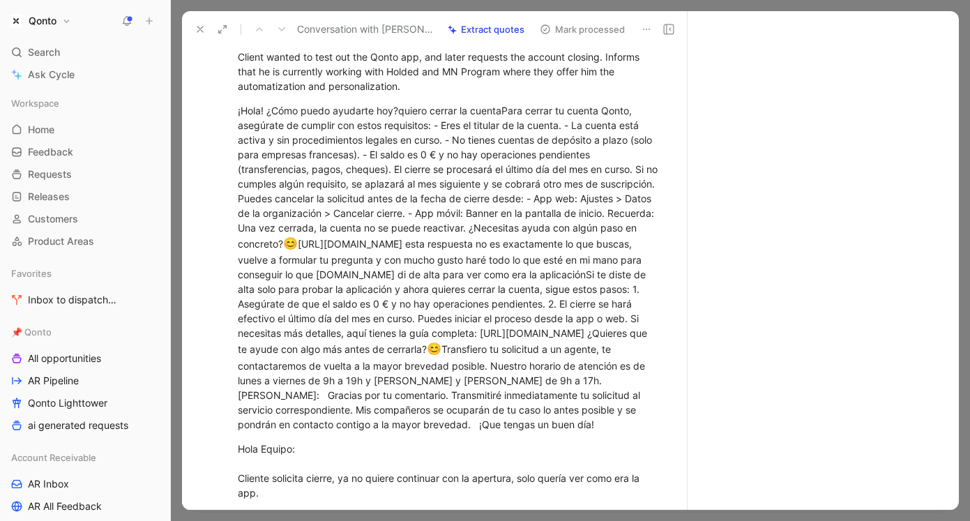
scroll to position [283, 0]
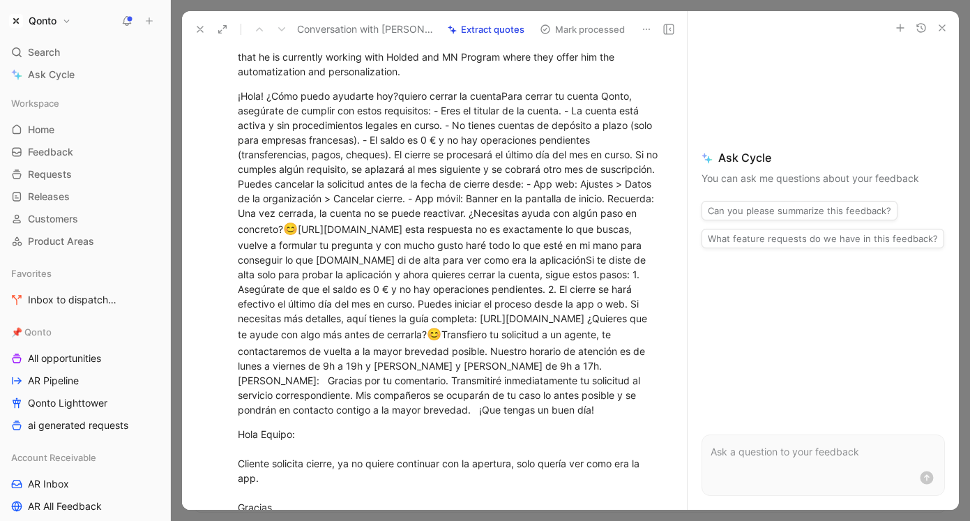
click at [775, 455] on p at bounding box center [822, 451] width 225 height 17
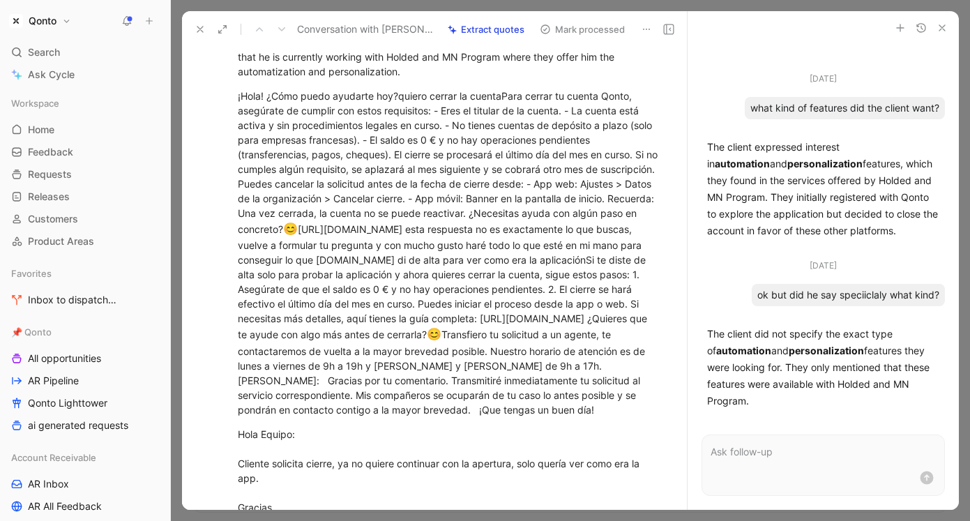
scroll to position [0, 0]
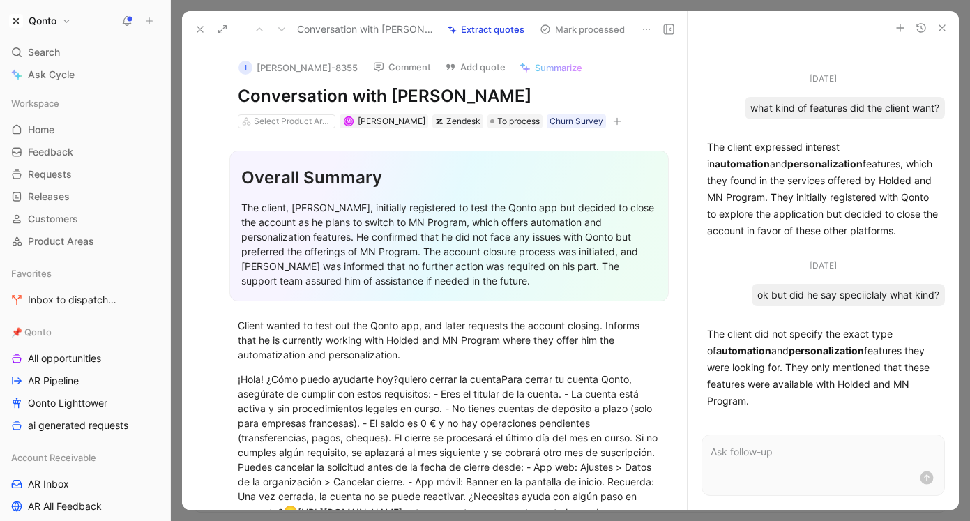
click at [595, 29] on button "Mark processed" at bounding box center [582, 30] width 98 height 20
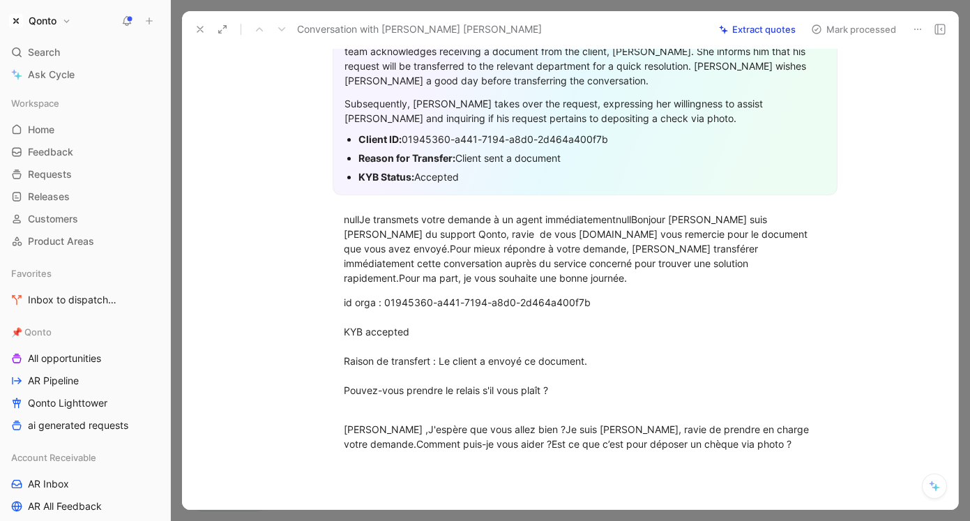
scroll to position [172, 0]
click at [545, 338] on div "id orga : 01945360-a441-7194-a8d0-2d464a400f7b KYB accepted Raison de transfert…" at bounding box center [585, 352] width 482 height 117
click at [545, 351] on div "id orga : 01945360-a441-7194-a8d0-2d464a400f7b KYB accepted Raison de transfert…" at bounding box center [585, 352] width 482 height 117
click at [545, 372] on div "id orga : 01945360-a441-7194-a8d0-2d464a400f7b KYB accepted Raison de transfert…" at bounding box center [585, 352] width 482 height 117
click at [543, 390] on div "id orga : 01945360-a441-7194-a8d0-2d464a400f7b KYB accepted Raison de transfert…" at bounding box center [585, 352] width 482 height 117
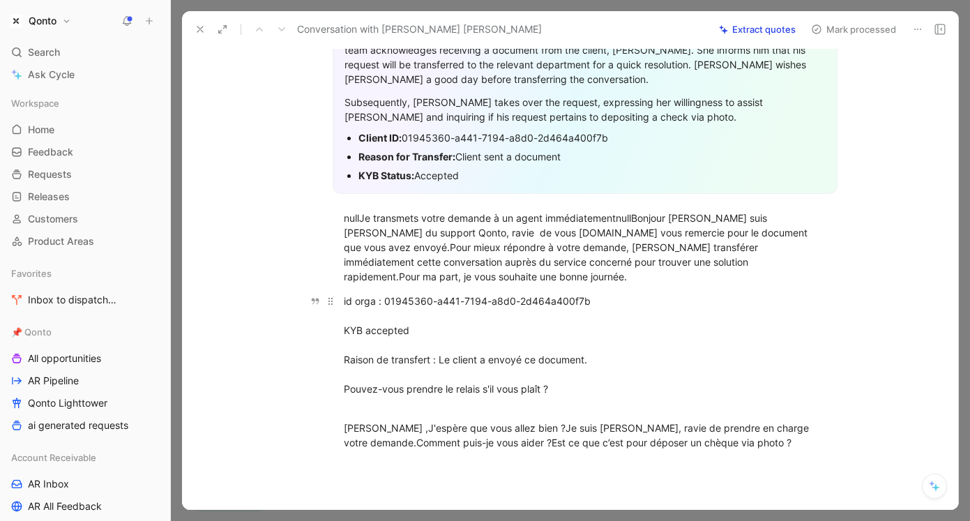
click at [543, 405] on div "id orga : 01945360-a441-7194-a8d0-2d464a400f7b KYB accepted Raison de transfert…" at bounding box center [585, 352] width 482 height 117
click at [547, 432] on div "Bonjour Frédéric ,J'espère que vous allez bien ?Je suis Noura, ravie de prendre…" at bounding box center [585, 434] width 482 height 29
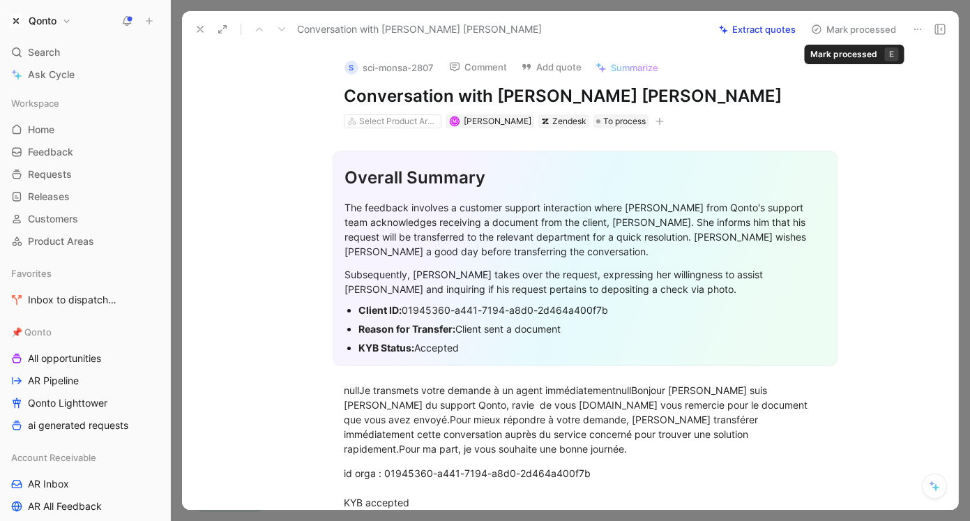
click at [833, 29] on button "Mark processed" at bounding box center [854, 30] width 98 height 20
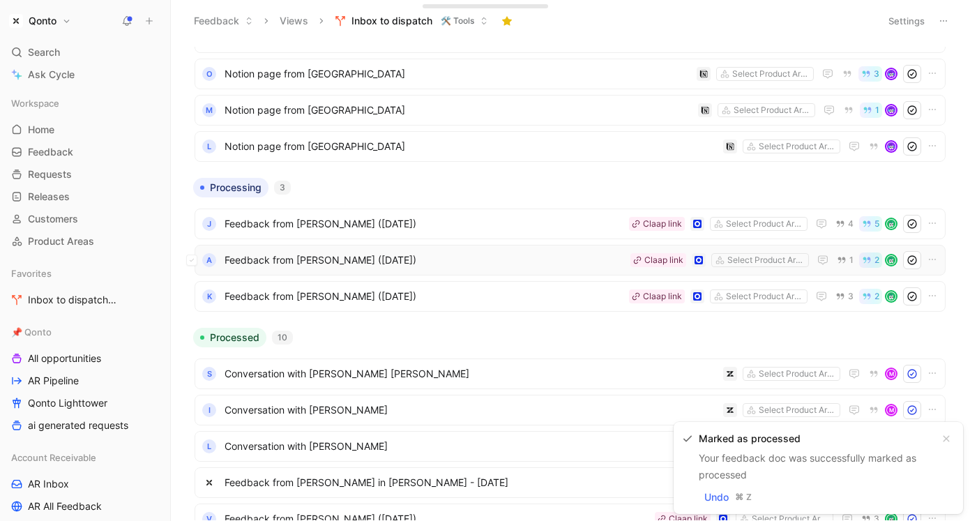
scroll to position [146, 0]
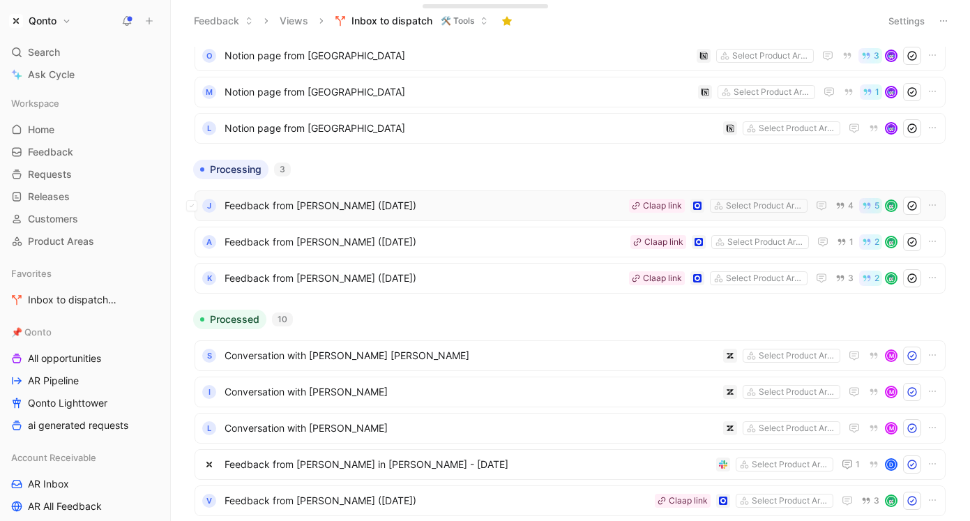
click at [476, 199] on span "Feedback from [PERSON_NAME] ([DATE])" at bounding box center [423, 205] width 399 height 17
click at [476, 237] on span "Feedback from [PERSON_NAME] ([DATE])" at bounding box center [424, 242] width 400 height 17
click at [476, 270] on span "Feedback from [PERSON_NAME] ([DATE])" at bounding box center [423, 278] width 399 height 17
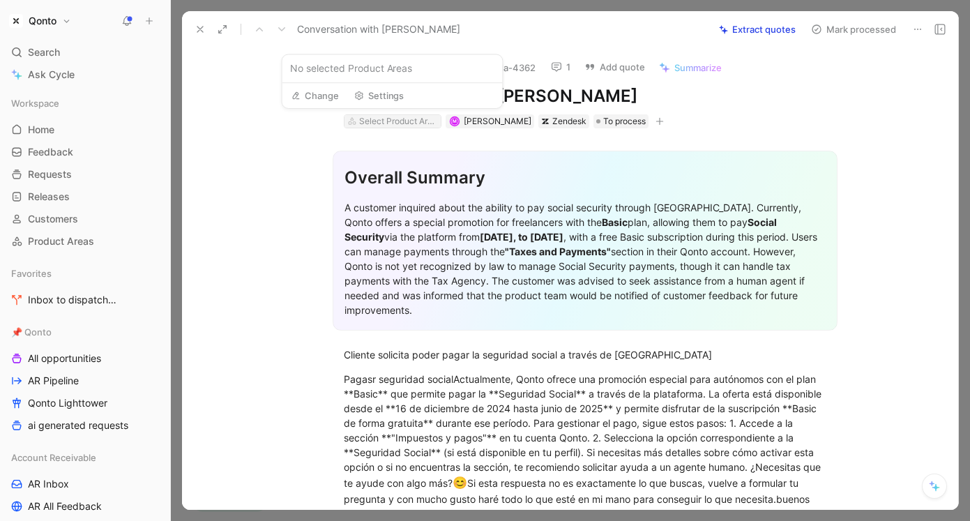
click at [420, 123] on div "Select Product Areas" at bounding box center [398, 121] width 78 height 14
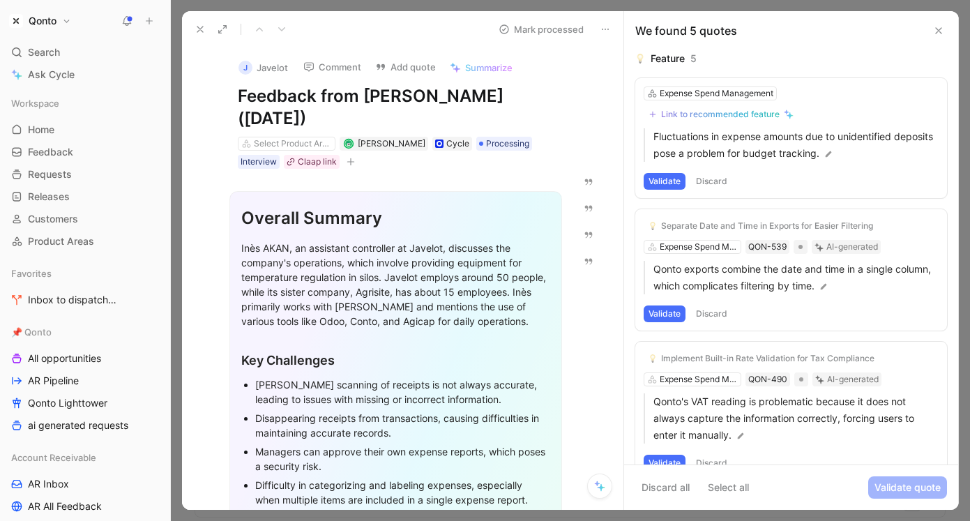
click at [708, 174] on button "Discard" at bounding box center [711, 181] width 41 height 17
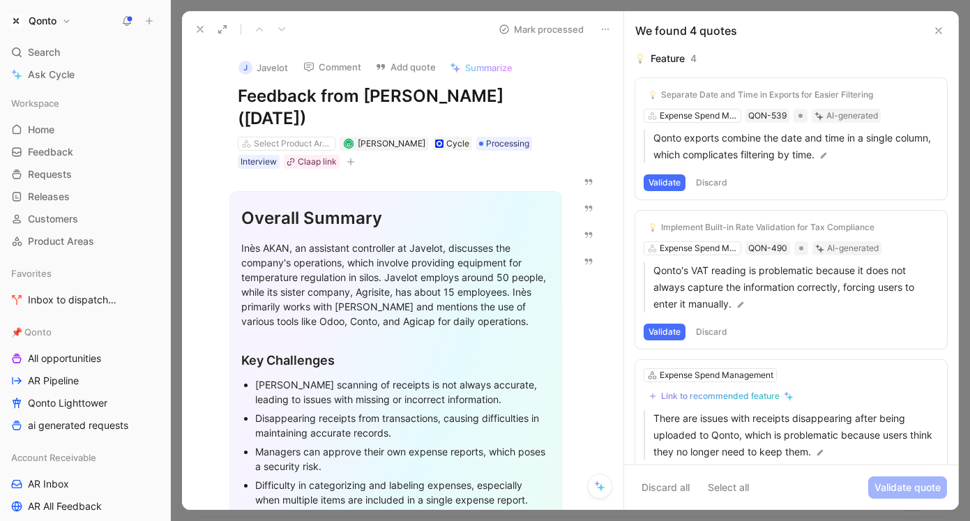
click at [716, 179] on button "Discard" at bounding box center [711, 182] width 41 height 17
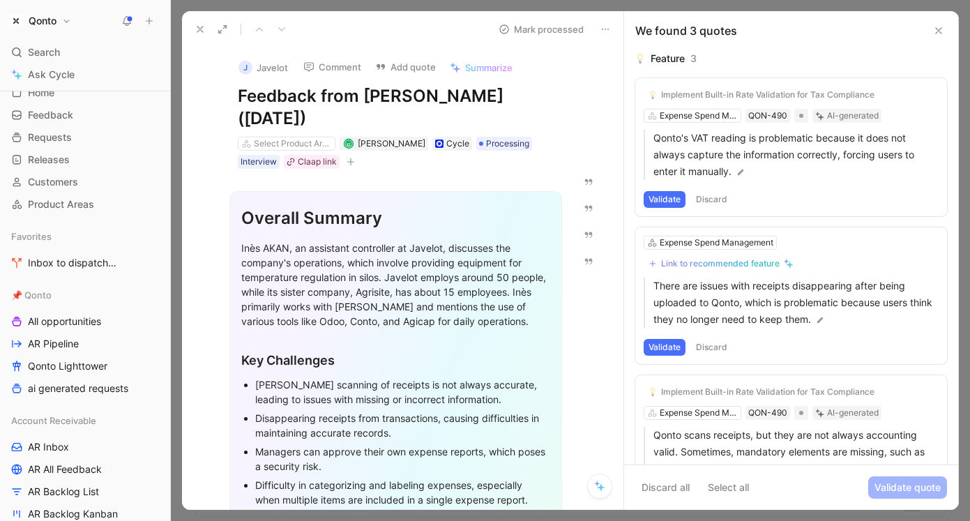
scroll to position [54, 0]
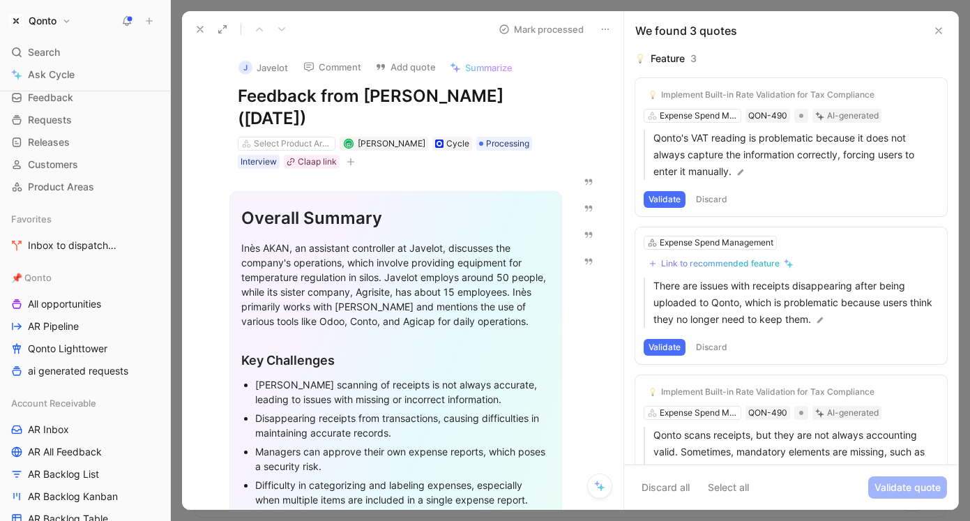
click at [703, 195] on button "Discard" at bounding box center [711, 199] width 41 height 17
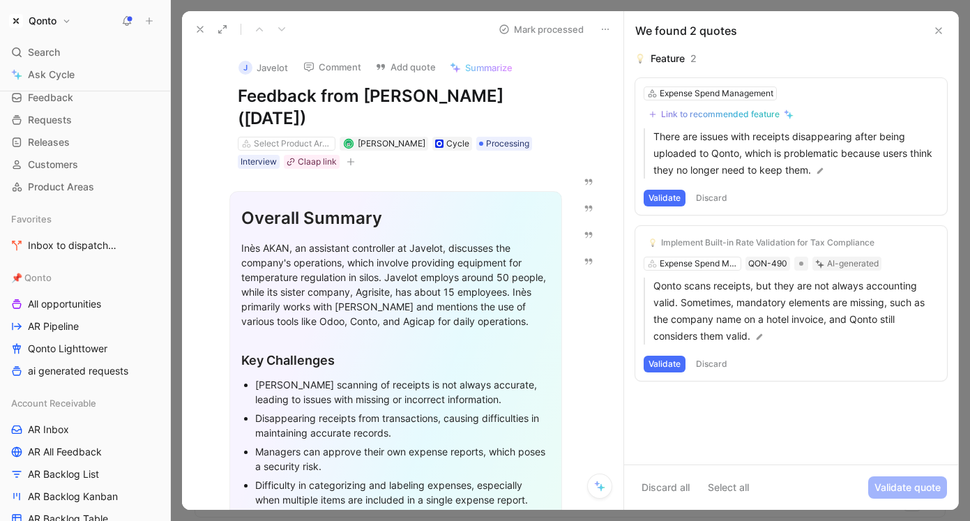
click at [715, 201] on button "Discard" at bounding box center [711, 198] width 41 height 17
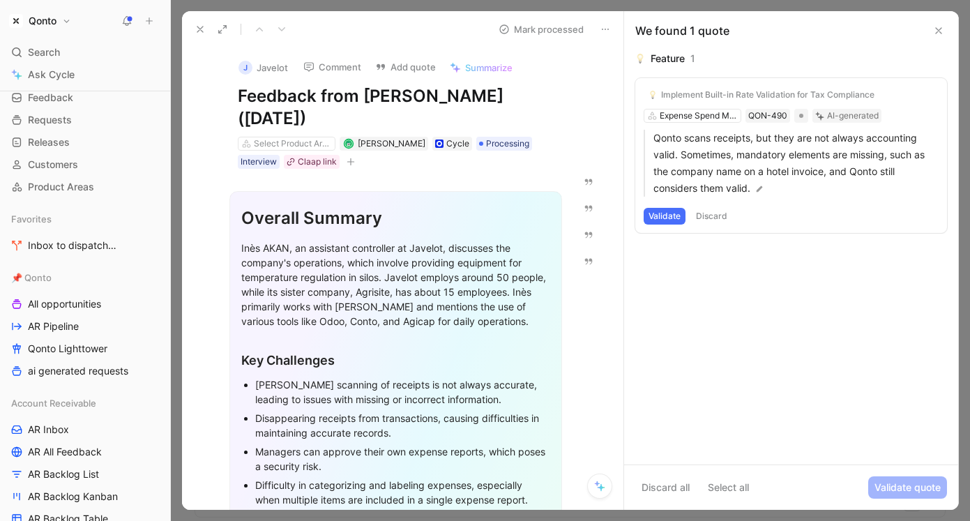
click at [710, 218] on button "Discard" at bounding box center [711, 216] width 41 height 17
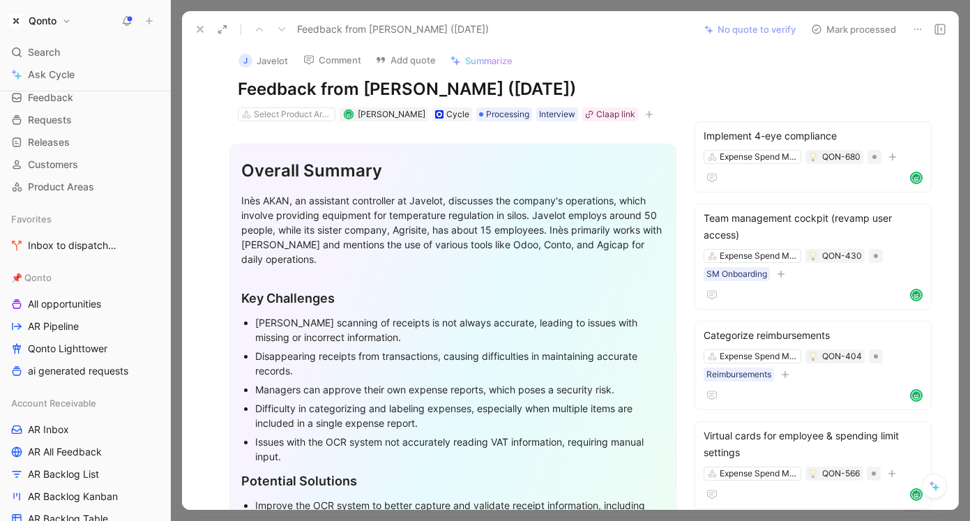
scroll to position [0, 0]
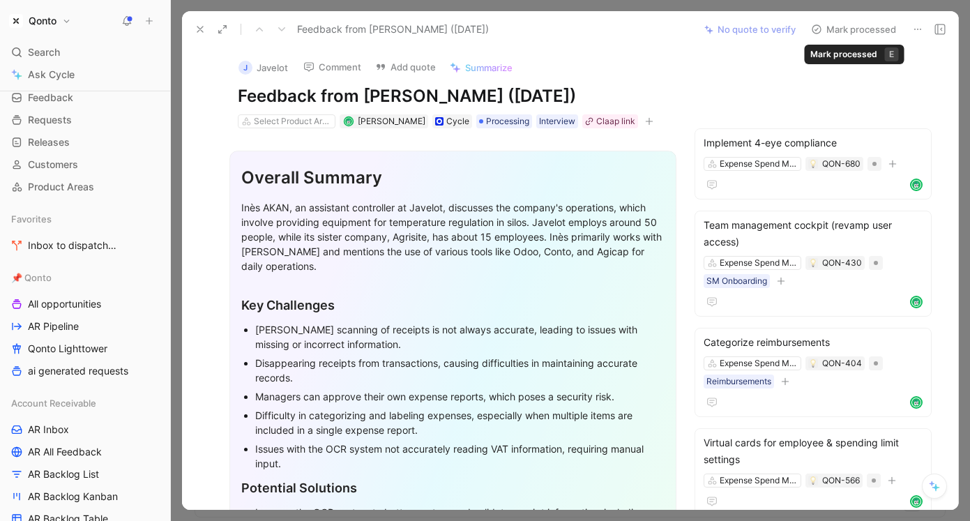
click at [862, 30] on button "Mark processed" at bounding box center [854, 30] width 98 height 20
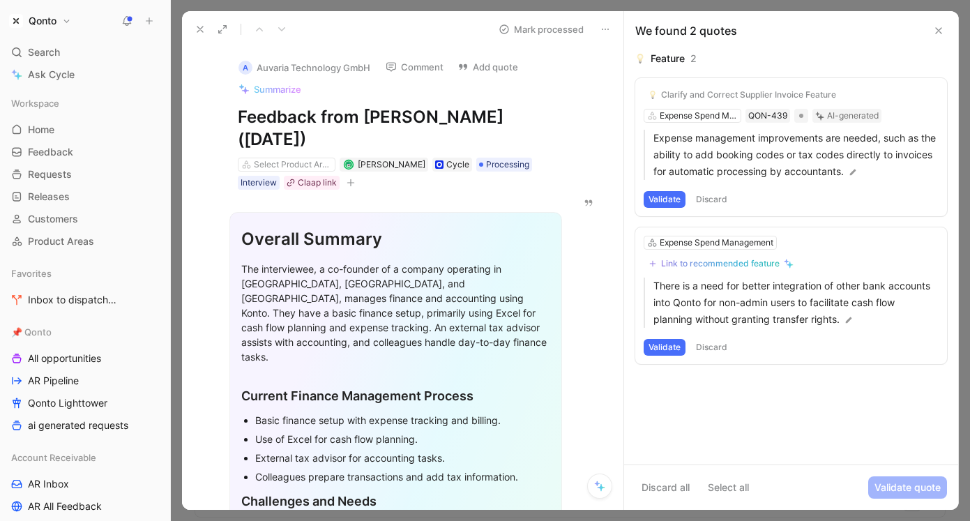
click at [701, 195] on button "Discard" at bounding box center [711, 199] width 41 height 17
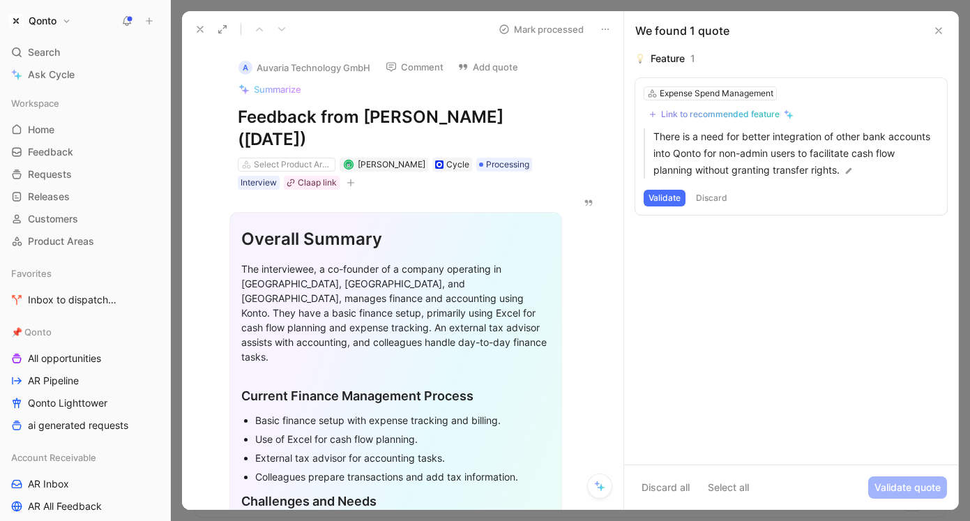
click at [714, 197] on button "Discard" at bounding box center [711, 198] width 41 height 17
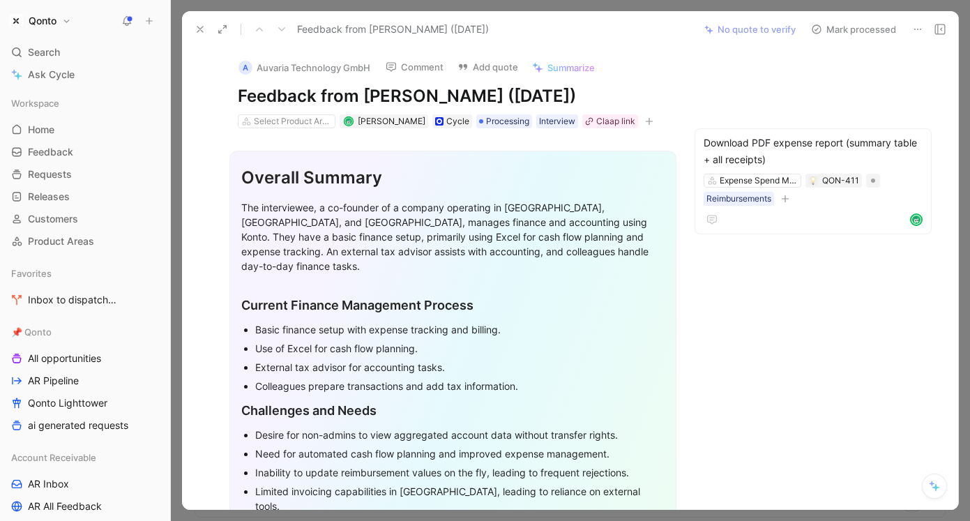
click at [847, 30] on button "Mark processed" at bounding box center [854, 30] width 98 height 20
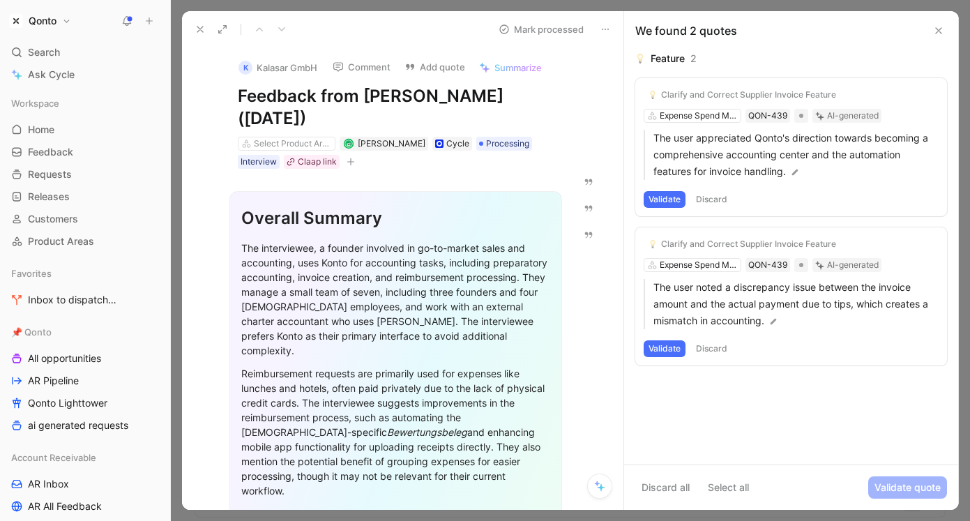
click at [713, 351] on button "Discard" at bounding box center [711, 348] width 41 height 17
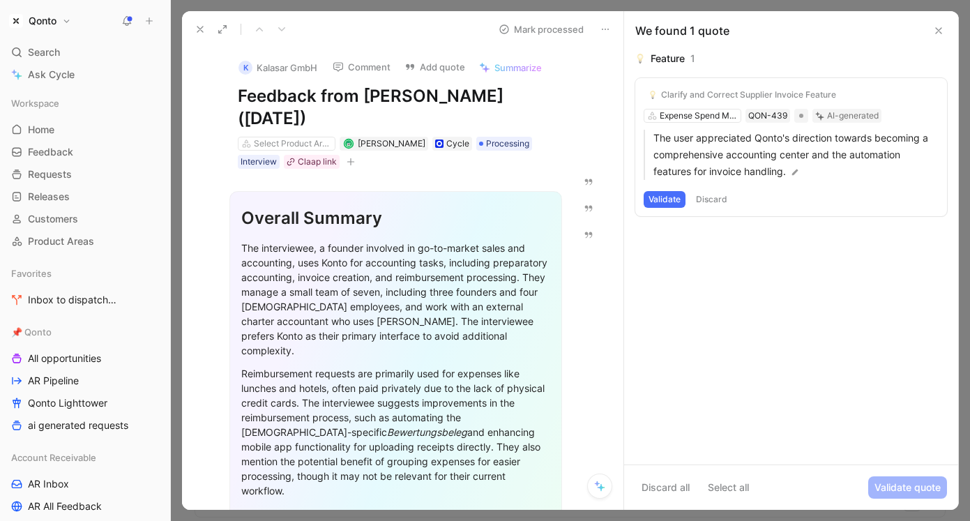
click at [725, 198] on button "Discard" at bounding box center [711, 199] width 41 height 17
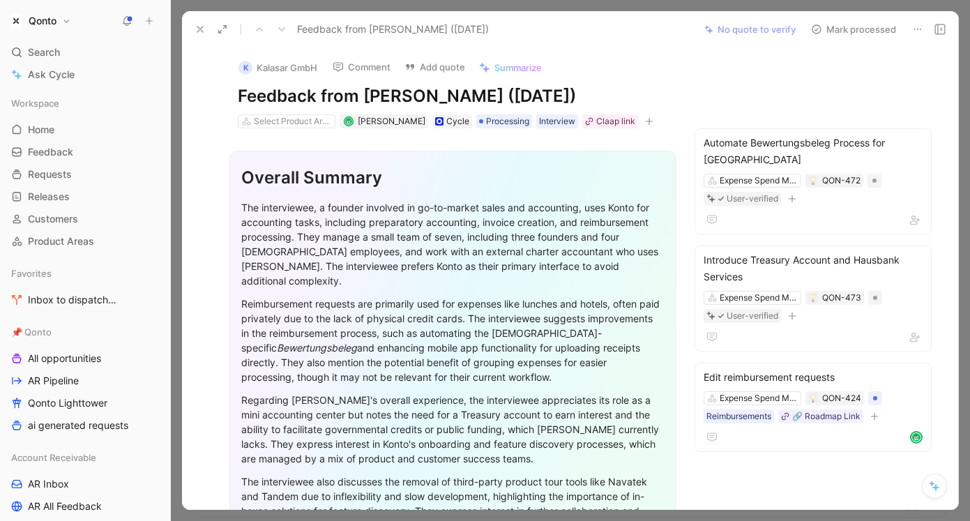
click at [839, 27] on button "Mark processed" at bounding box center [854, 30] width 98 height 20
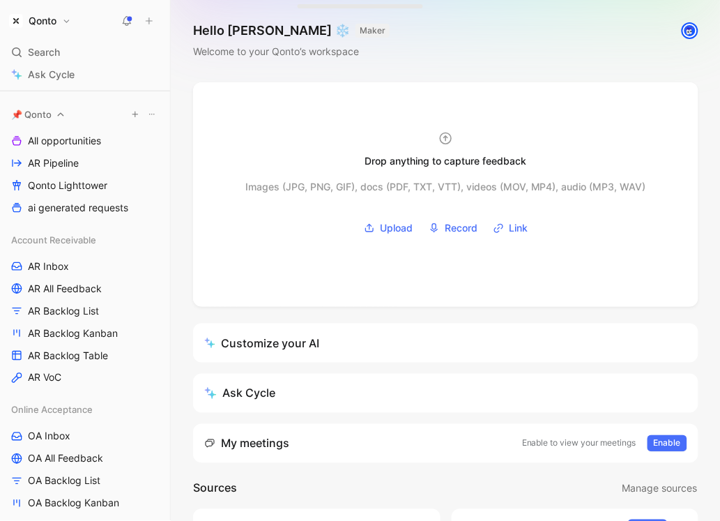
scroll to position [240, 0]
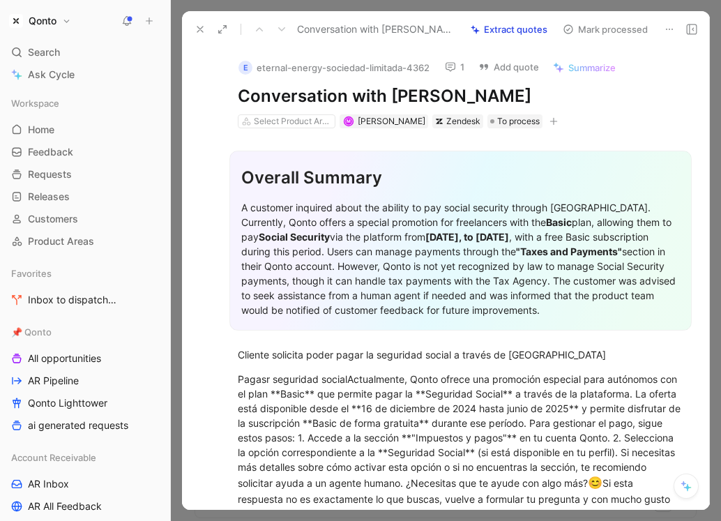
click at [199, 29] on use at bounding box center [200, 29] width 6 height 6
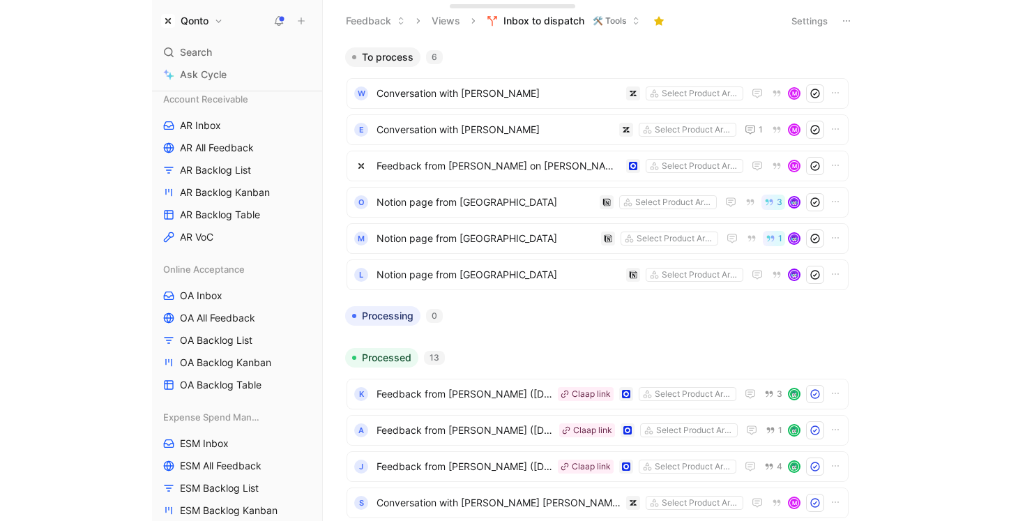
scroll to position [413, 0]
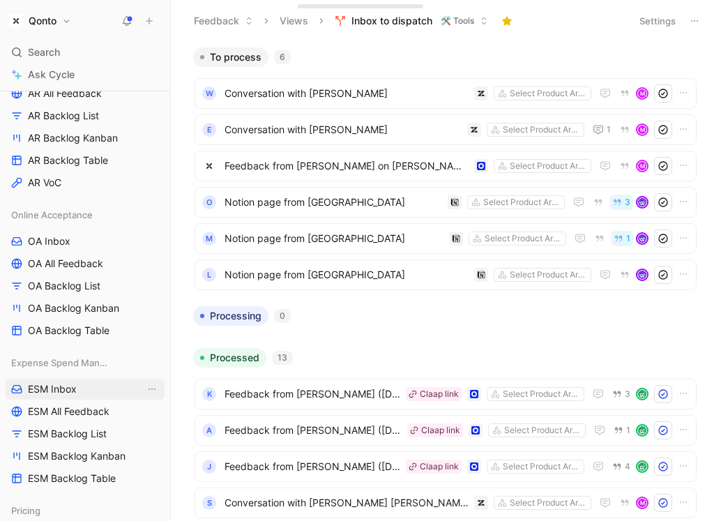
click at [54, 390] on span "ESM Inbox" at bounding box center [52, 389] width 49 height 14
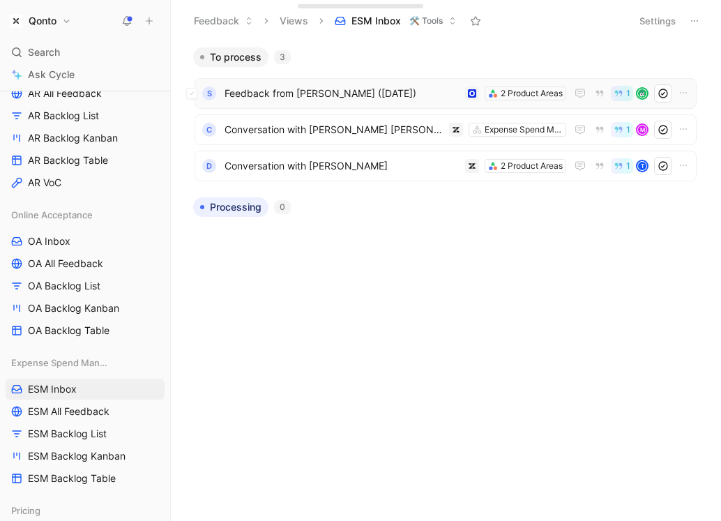
click at [351, 103] on div "S Feedback from [PERSON_NAME] ([DATE]) 2 Product Areas 1" at bounding box center [446, 93] width 502 height 31
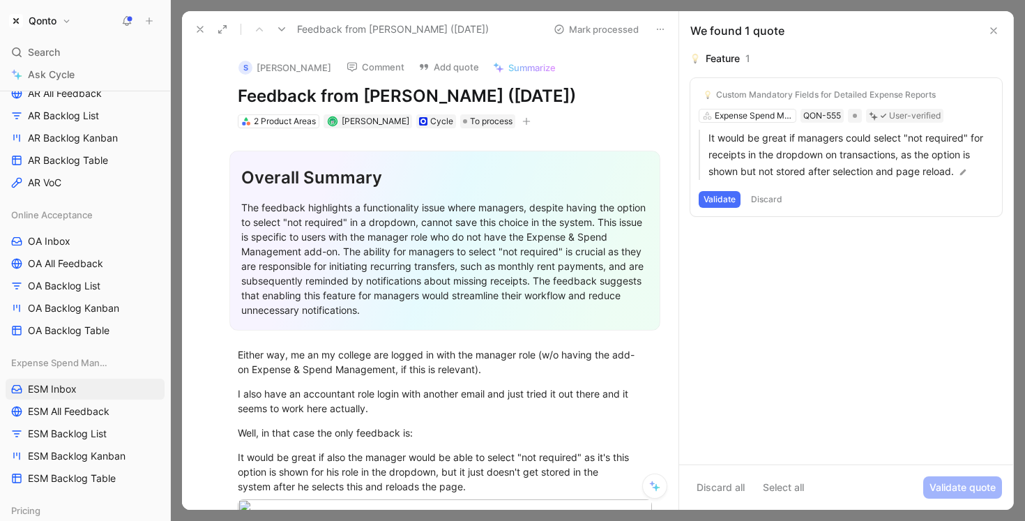
click at [203, 25] on icon at bounding box center [200, 29] width 11 height 11
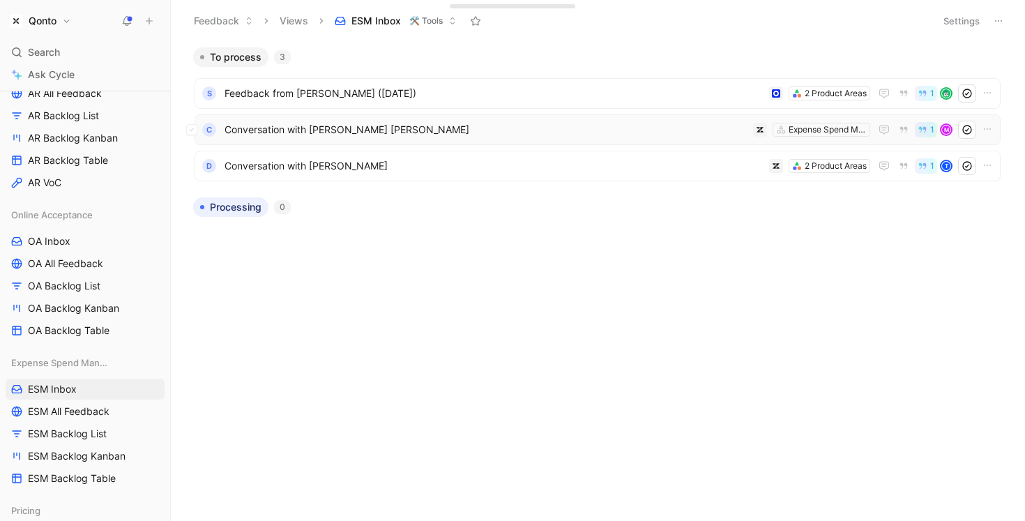
click at [422, 135] on span "Conversation with [PERSON_NAME] [PERSON_NAME]" at bounding box center [485, 129] width 523 height 17
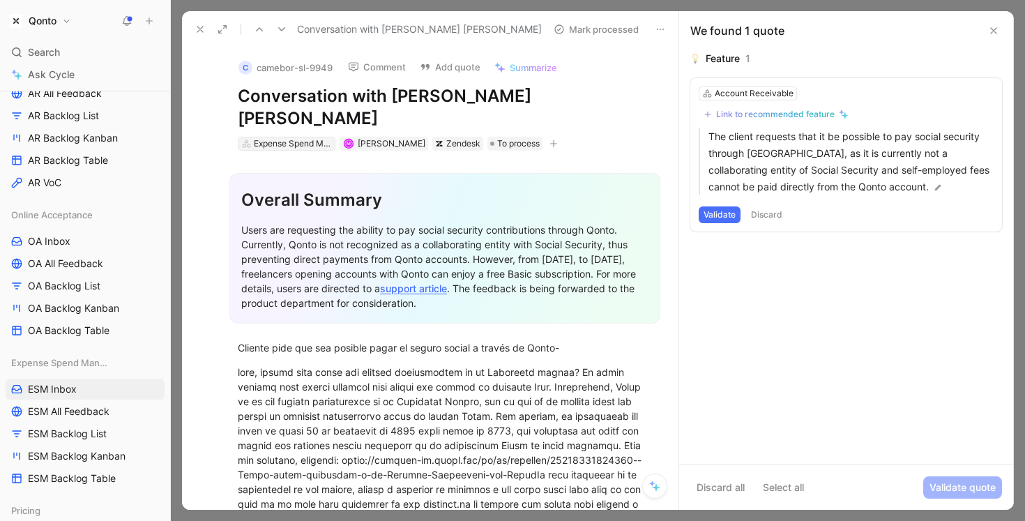
click at [300, 137] on div "Expense Spend Management" at bounding box center [293, 144] width 78 height 14
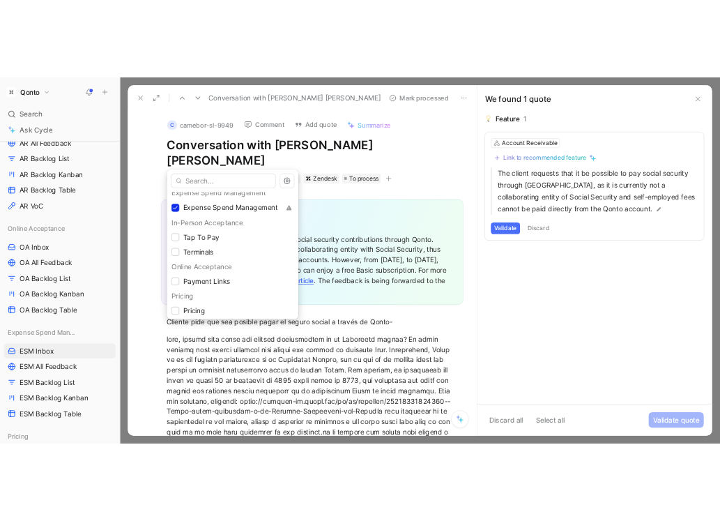
scroll to position [199, 0]
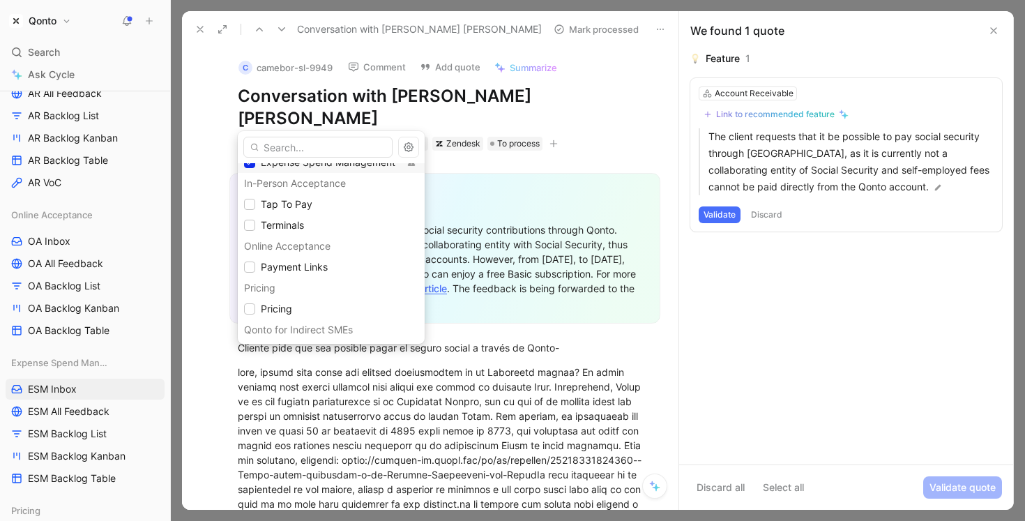
click at [321, 163] on span "Expense Spend Management" at bounding box center [328, 162] width 135 height 12
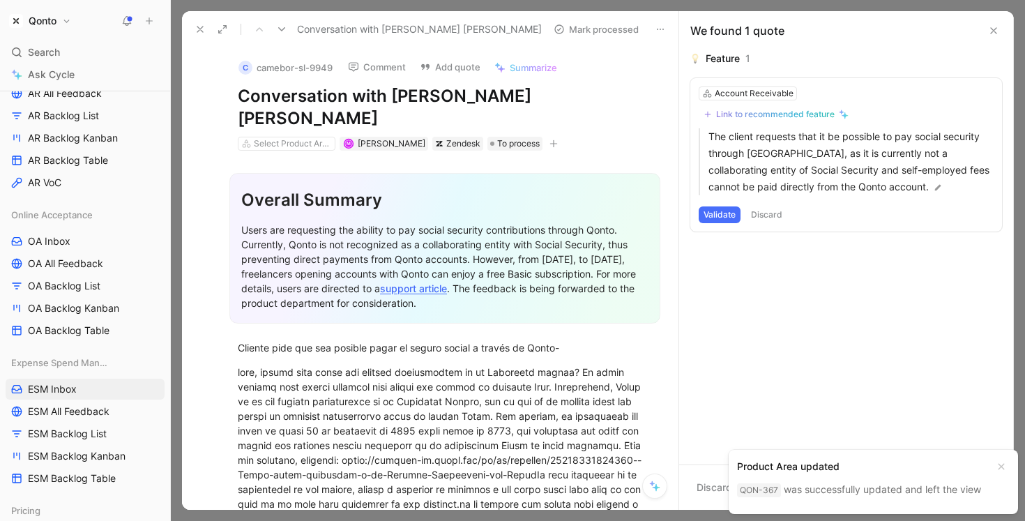
click at [591, 31] on button "Mark processed" at bounding box center [596, 30] width 98 height 20
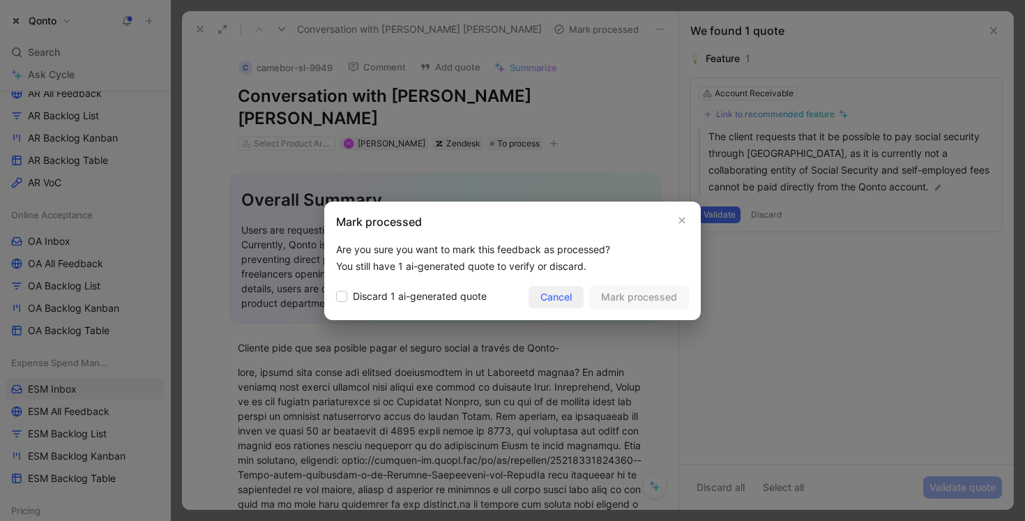
click at [571, 306] on button "Cancel" at bounding box center [555, 297] width 55 height 22
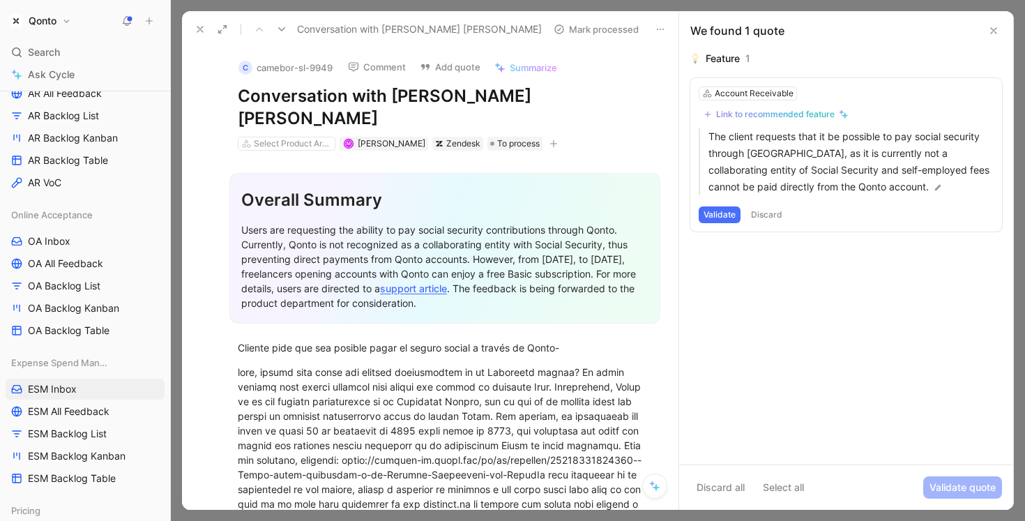
click at [720, 215] on button "Discard" at bounding box center [766, 214] width 41 height 17
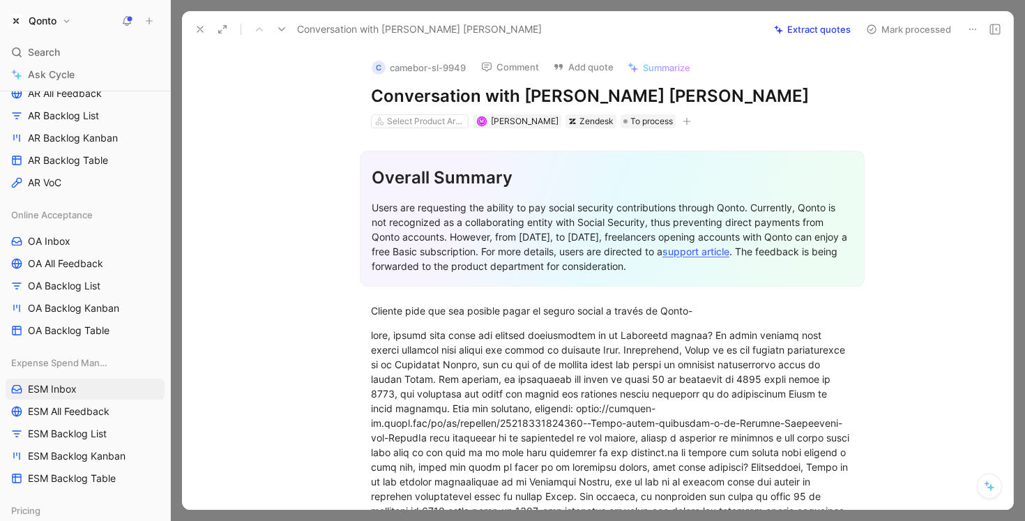
click at [720, 36] on button "Mark processed" at bounding box center [909, 30] width 98 height 20
